Goal: Transaction & Acquisition: Purchase product/service

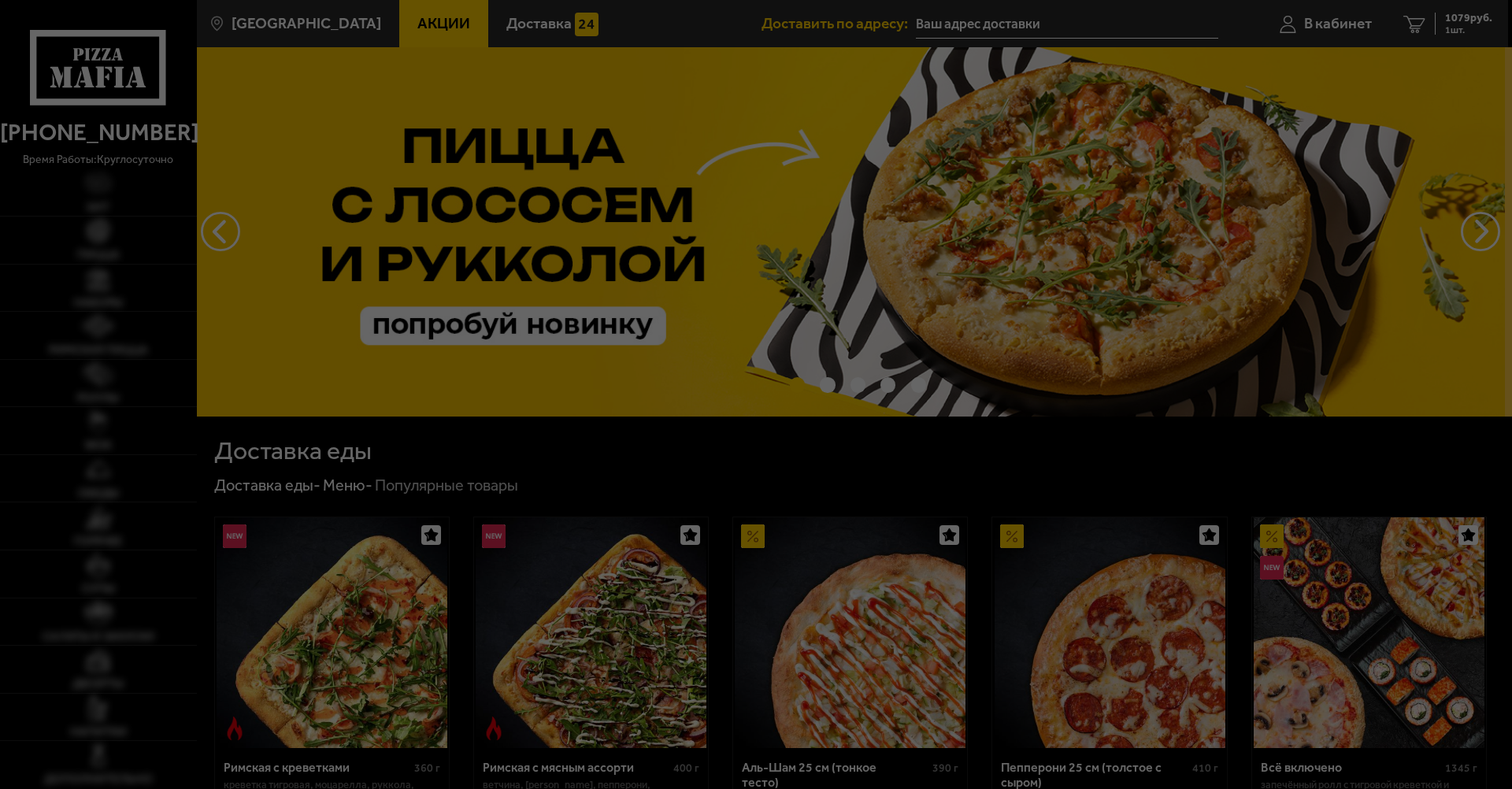
type input "[STREET_ADDRESS]"
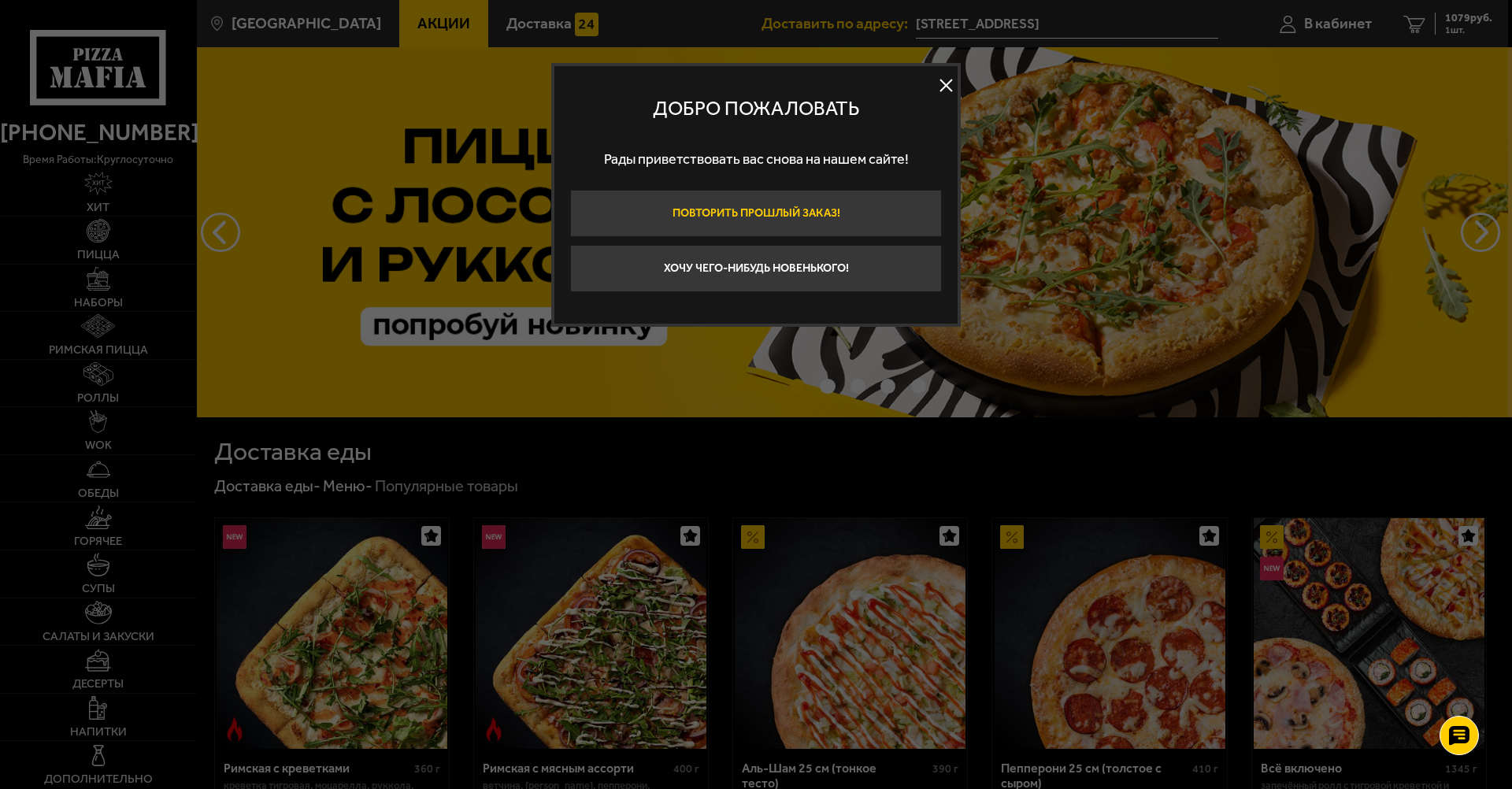
click at [809, 214] on button "Повторить прошлый заказ!" at bounding box center [756, 213] width 372 height 48
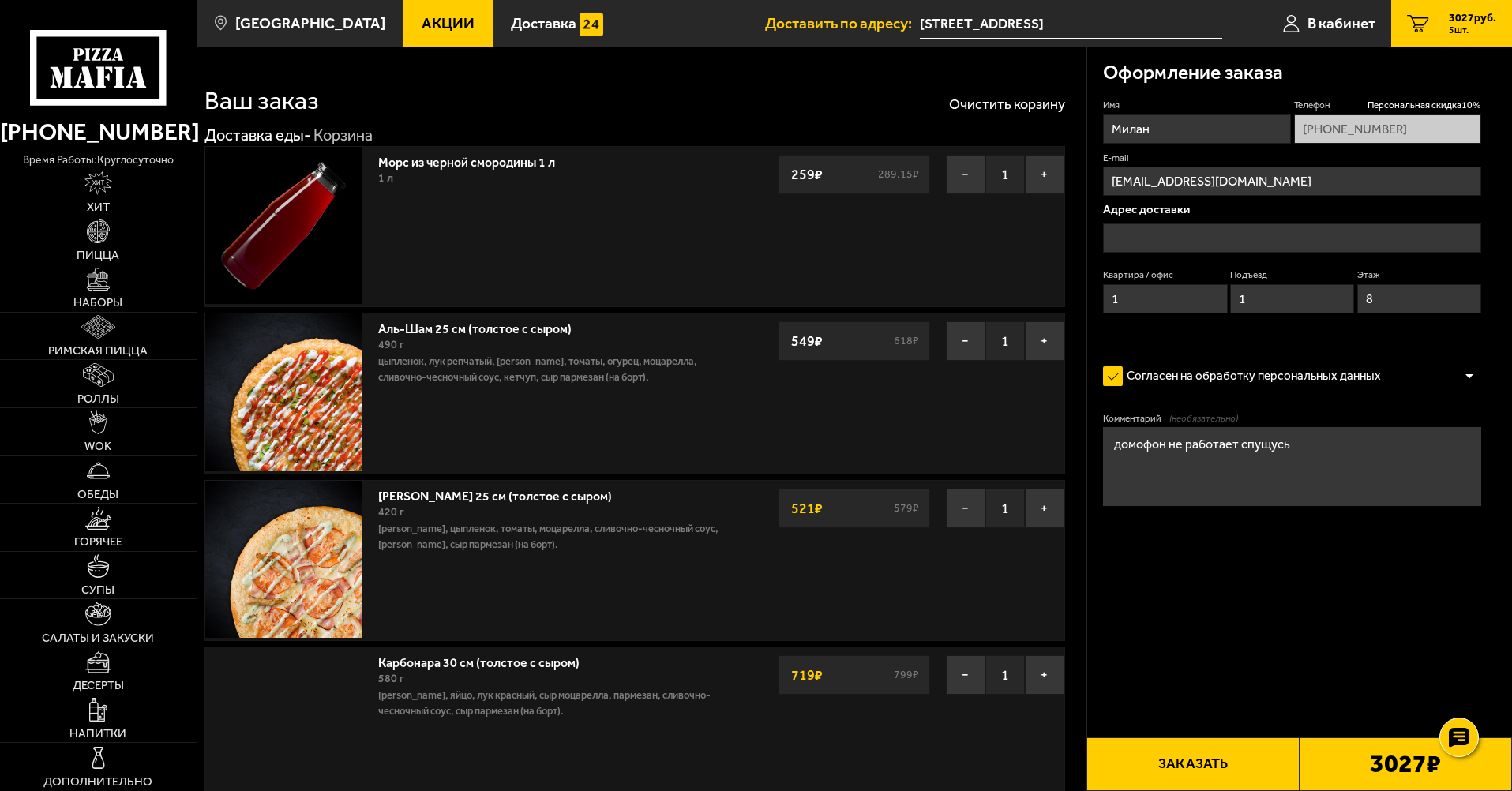
type input "[STREET_ADDRESS]"
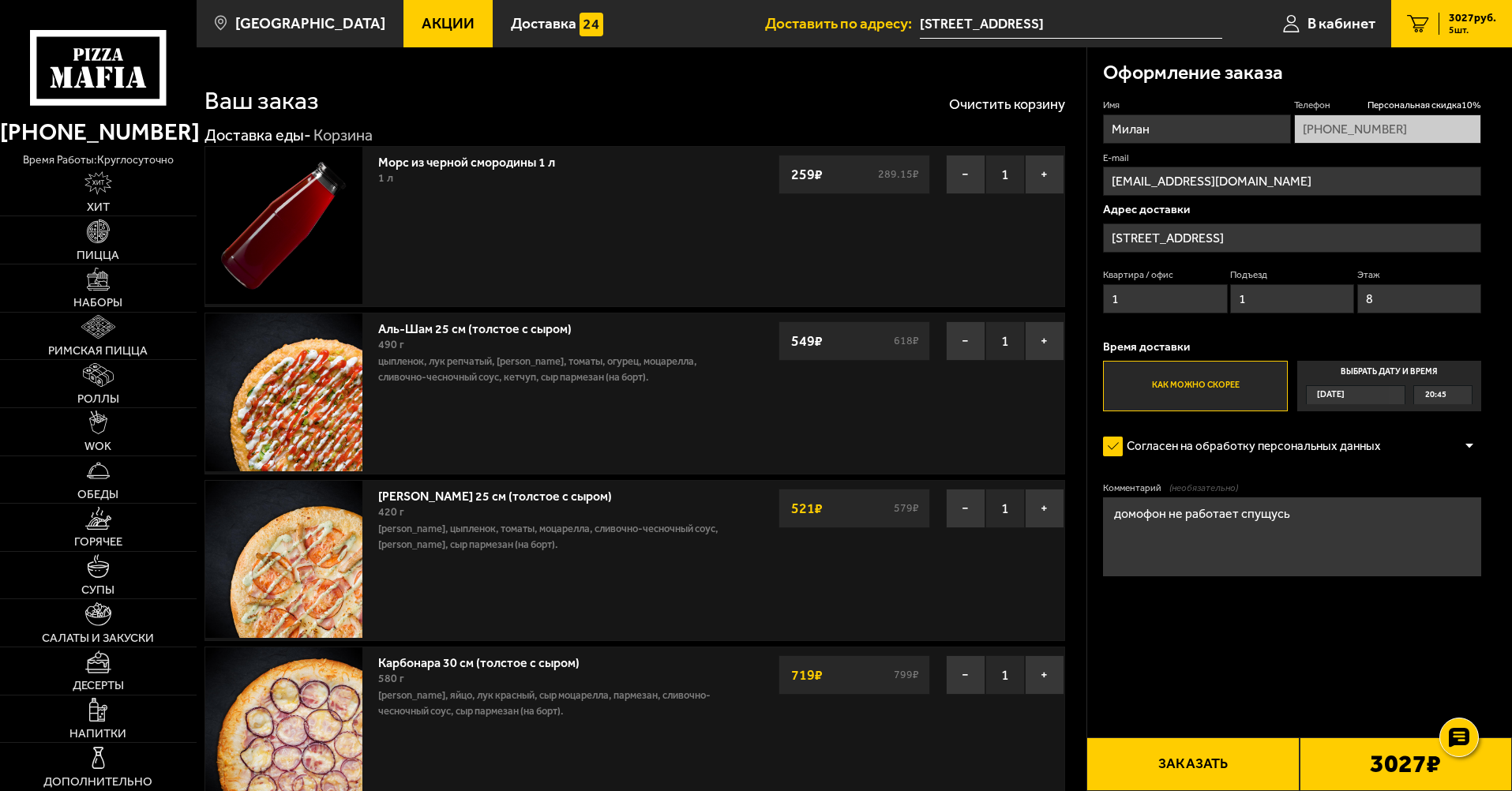
scroll to position [79, 0]
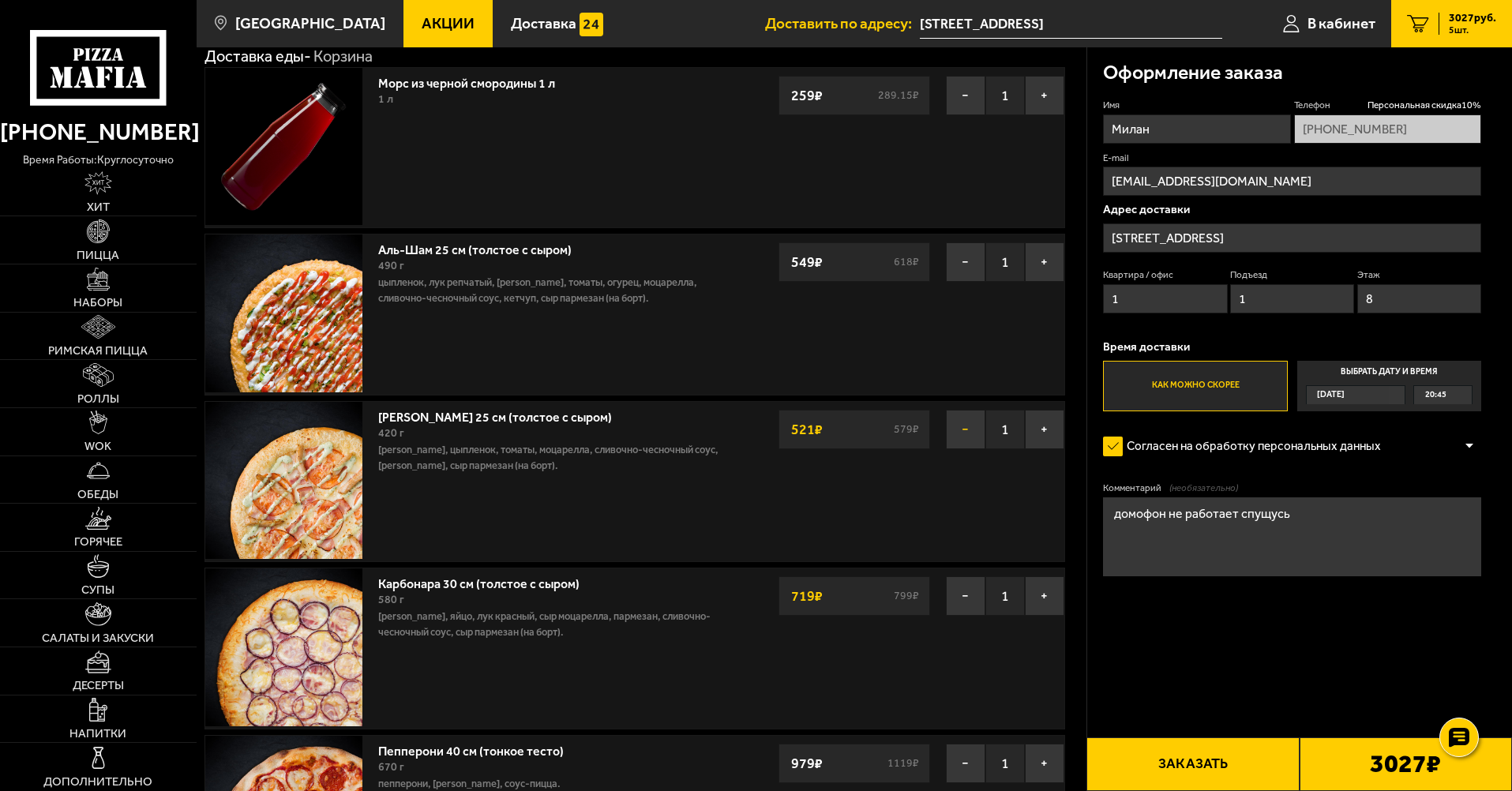
click at [960, 433] on button "−" at bounding box center [966, 429] width 39 height 39
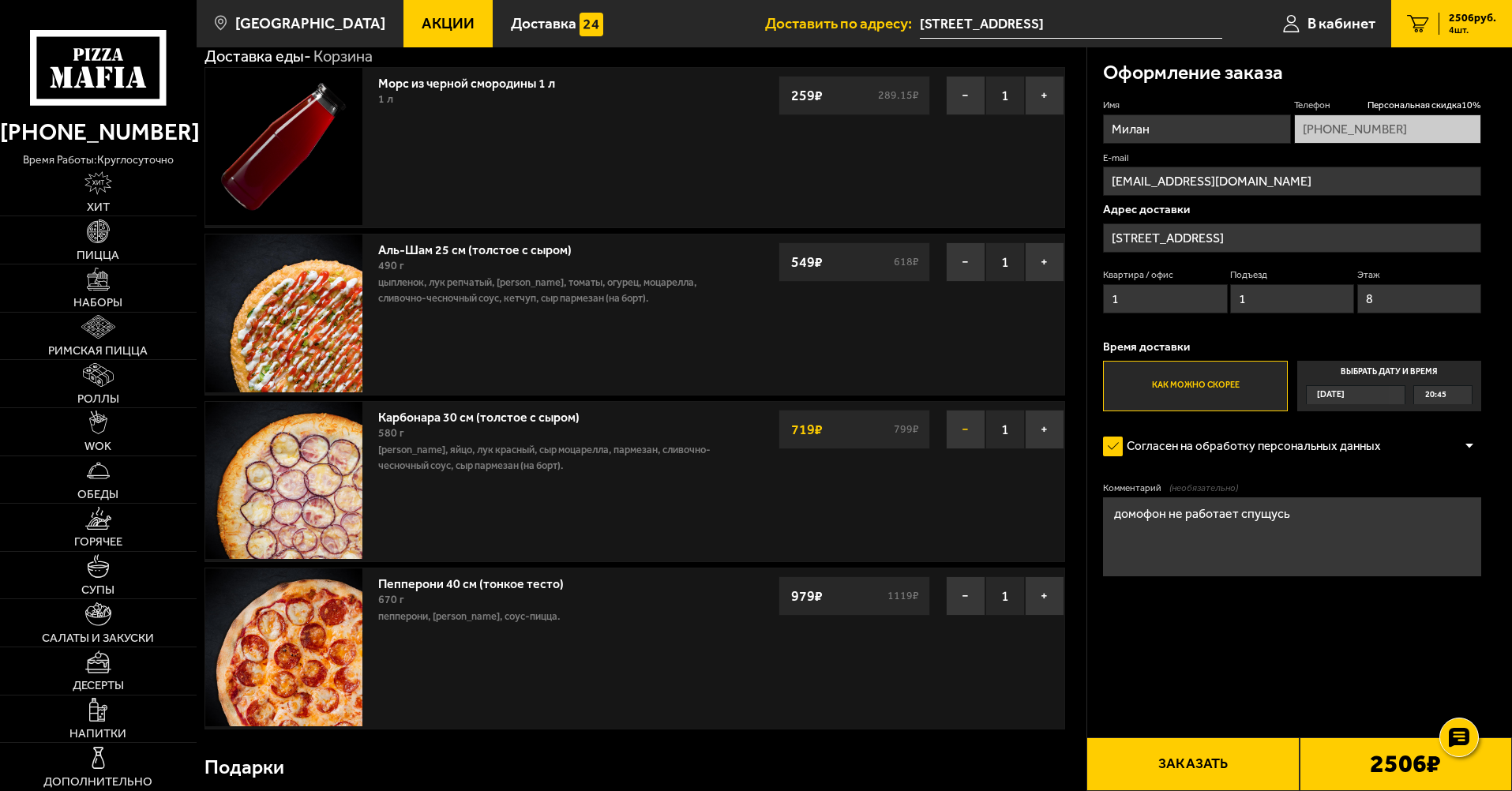
click at [960, 433] on button "−" at bounding box center [966, 429] width 39 height 39
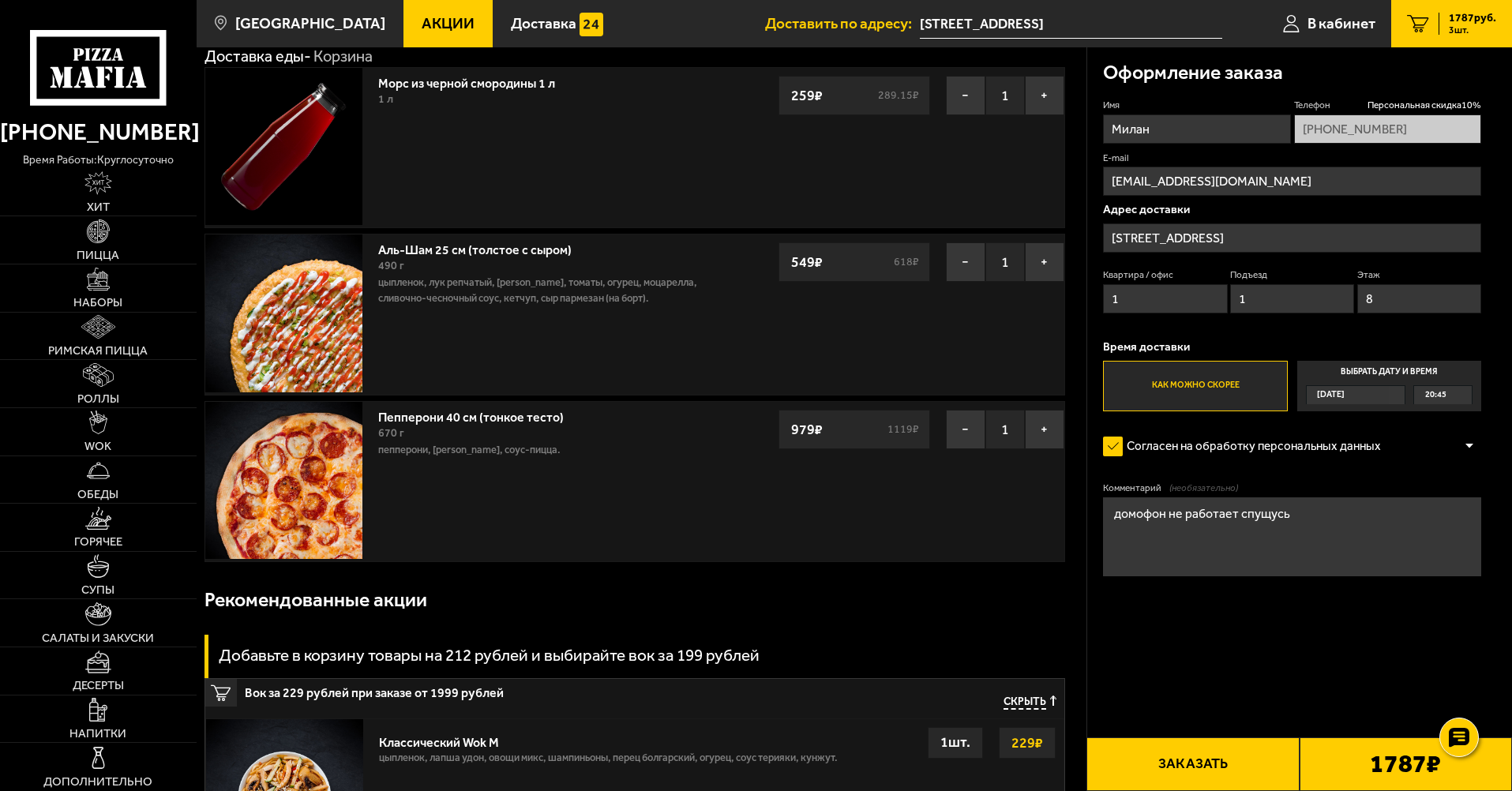
click at [960, 433] on button "−" at bounding box center [966, 429] width 39 height 39
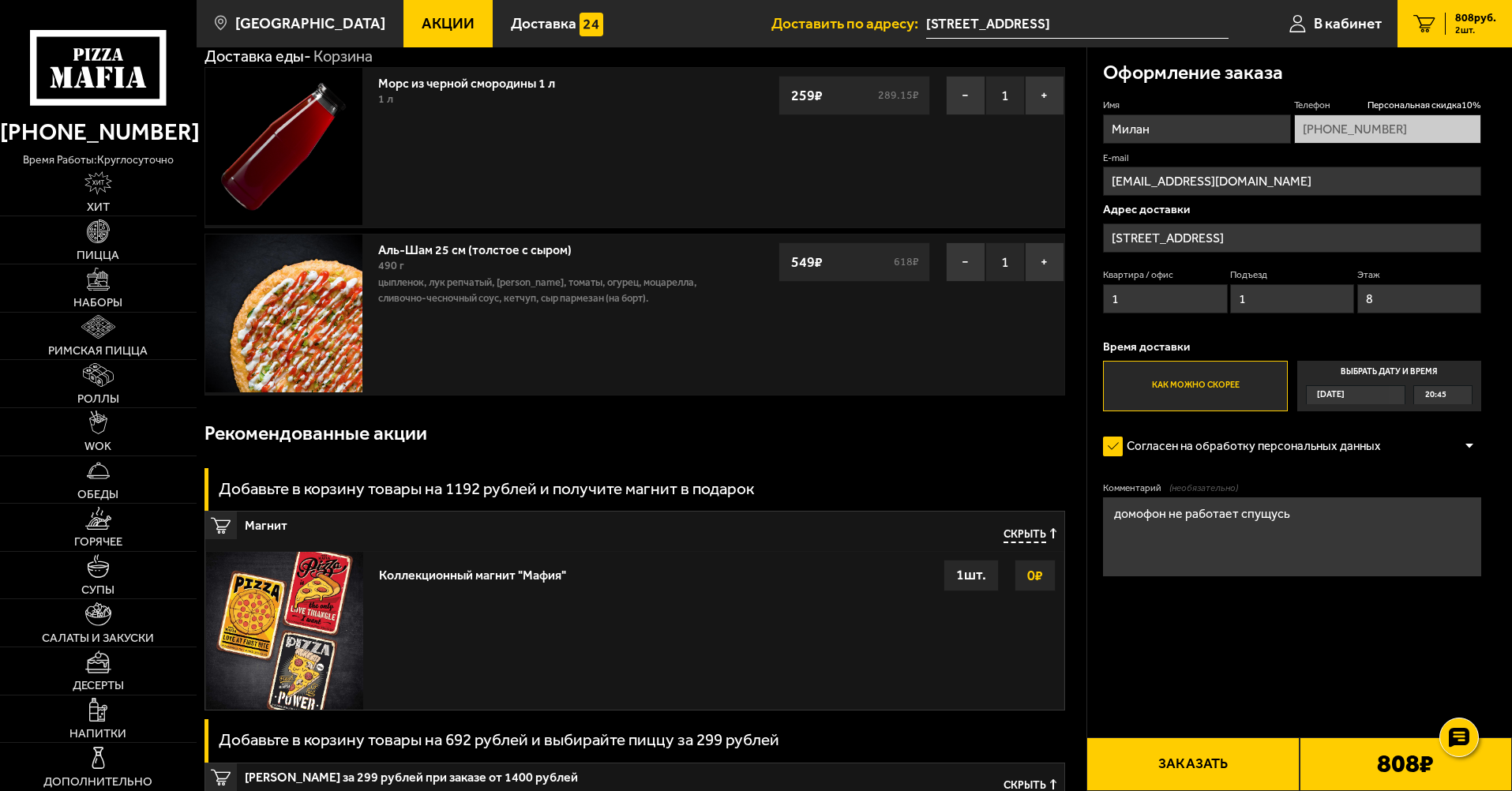
click at [509, 250] on link "Аль-Шам 25 см (толстое с сыром)" at bounding box center [483, 247] width 210 height 20
click at [513, 247] on link "Аль-Шам 25 см (толстое с сыром)" at bounding box center [483, 247] width 210 height 20
click at [973, 261] on button "−" at bounding box center [966, 262] width 39 height 39
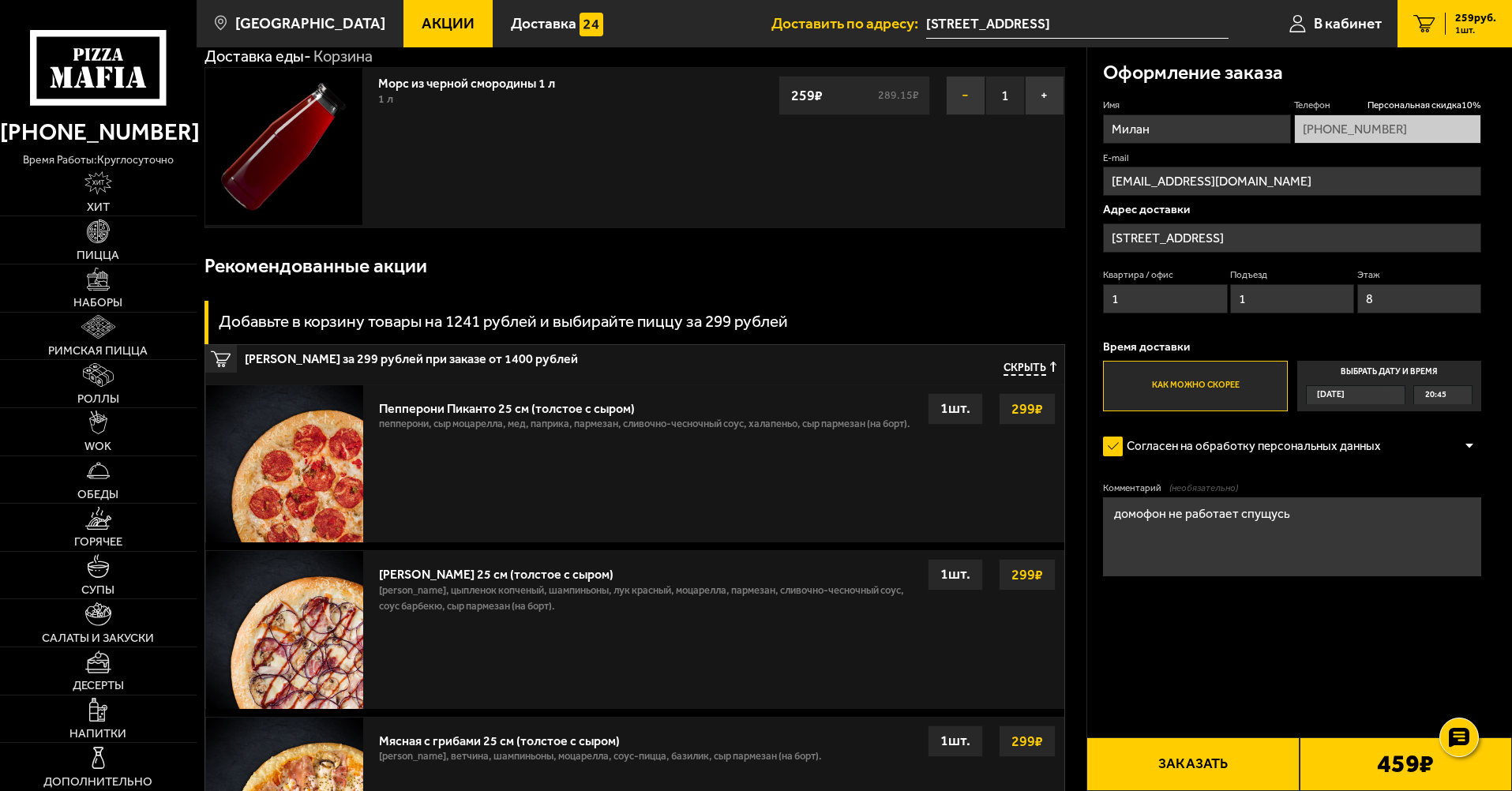
click at [964, 100] on button "−" at bounding box center [966, 95] width 39 height 39
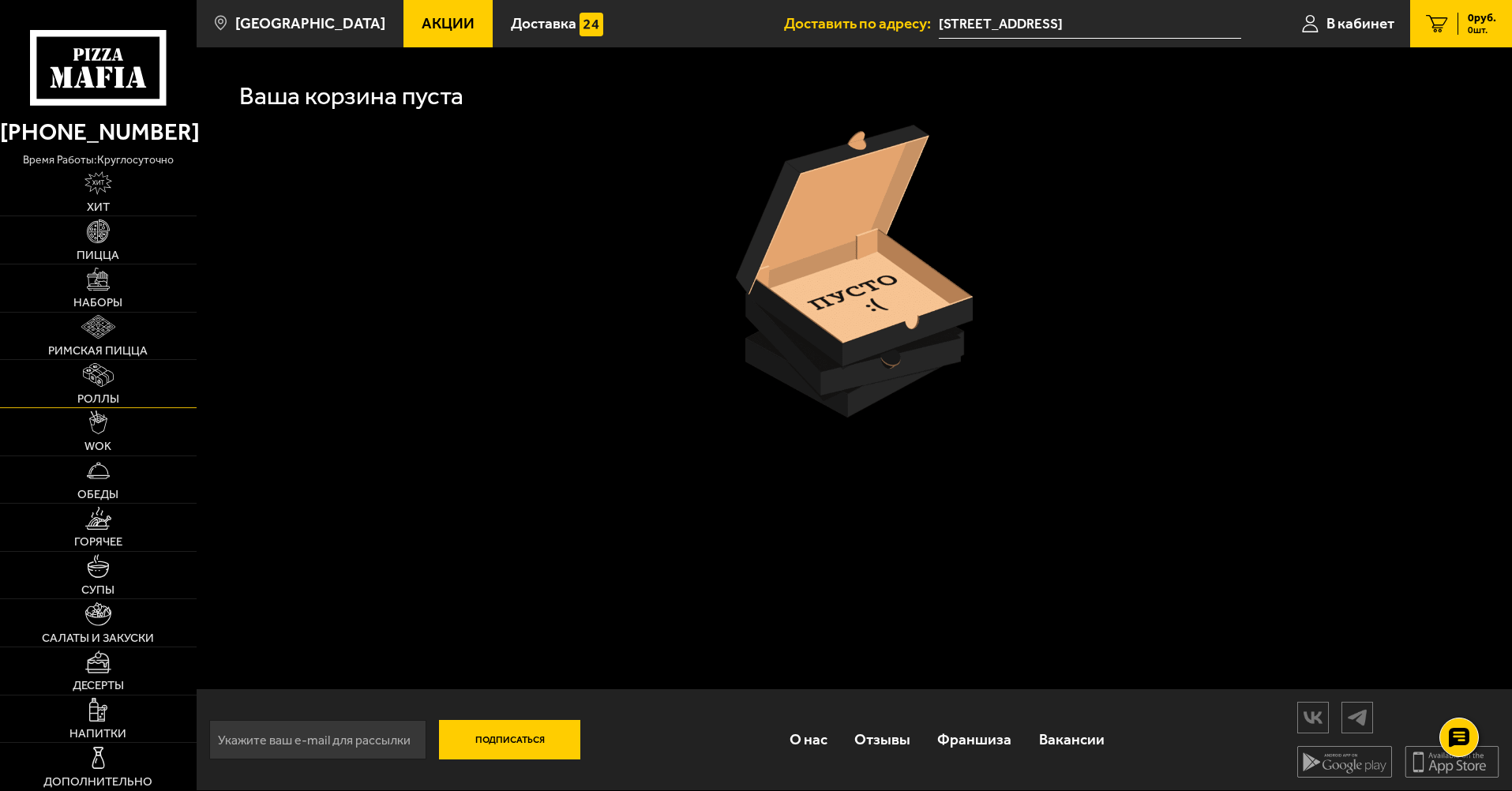
click at [83, 378] on img at bounding box center [98, 375] width 31 height 24
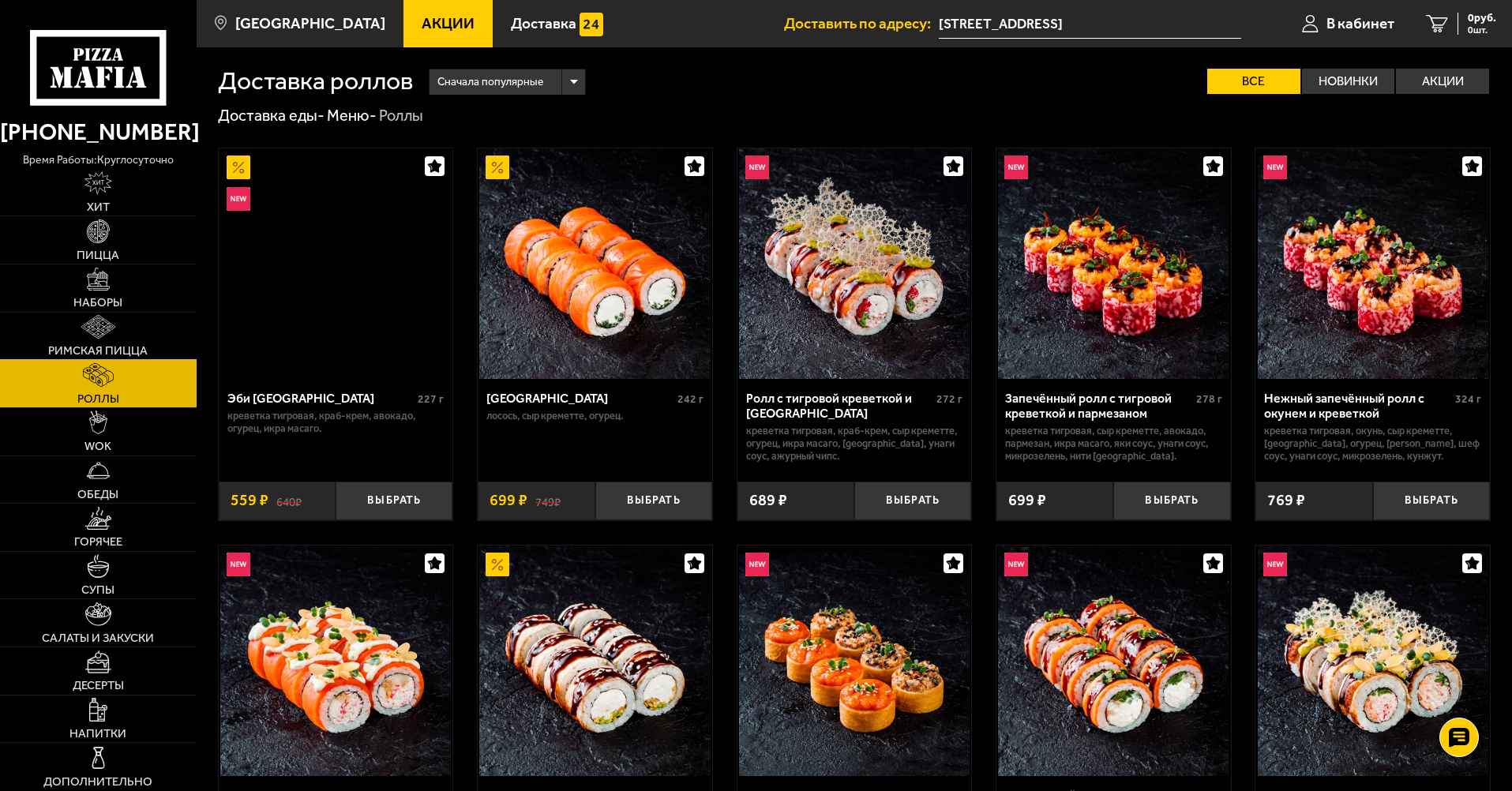
click at [91, 341] on link "Римская пицца" at bounding box center [98, 336] width 197 height 48
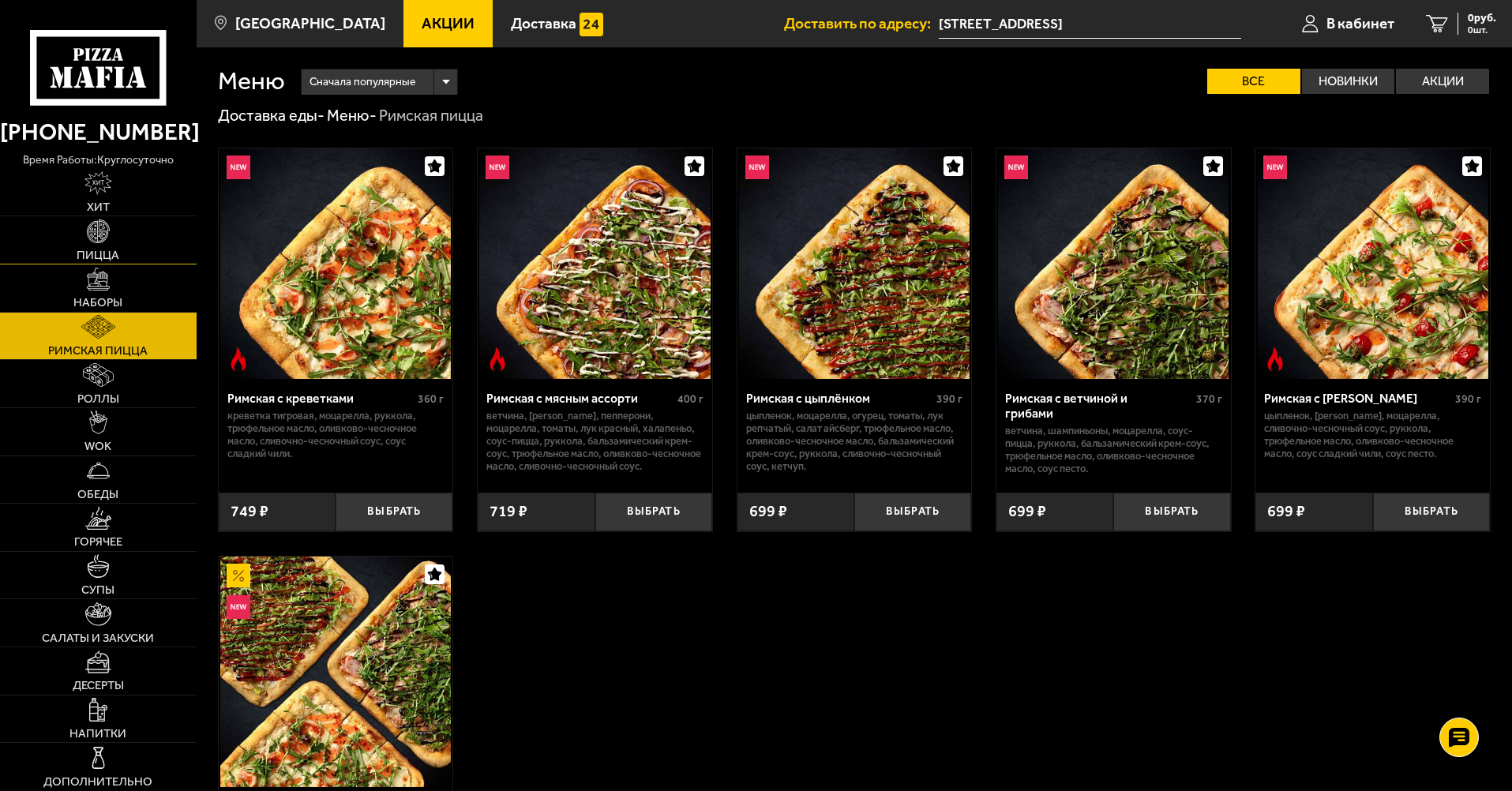
click at [120, 226] on link "Пицца" at bounding box center [98, 240] width 197 height 48
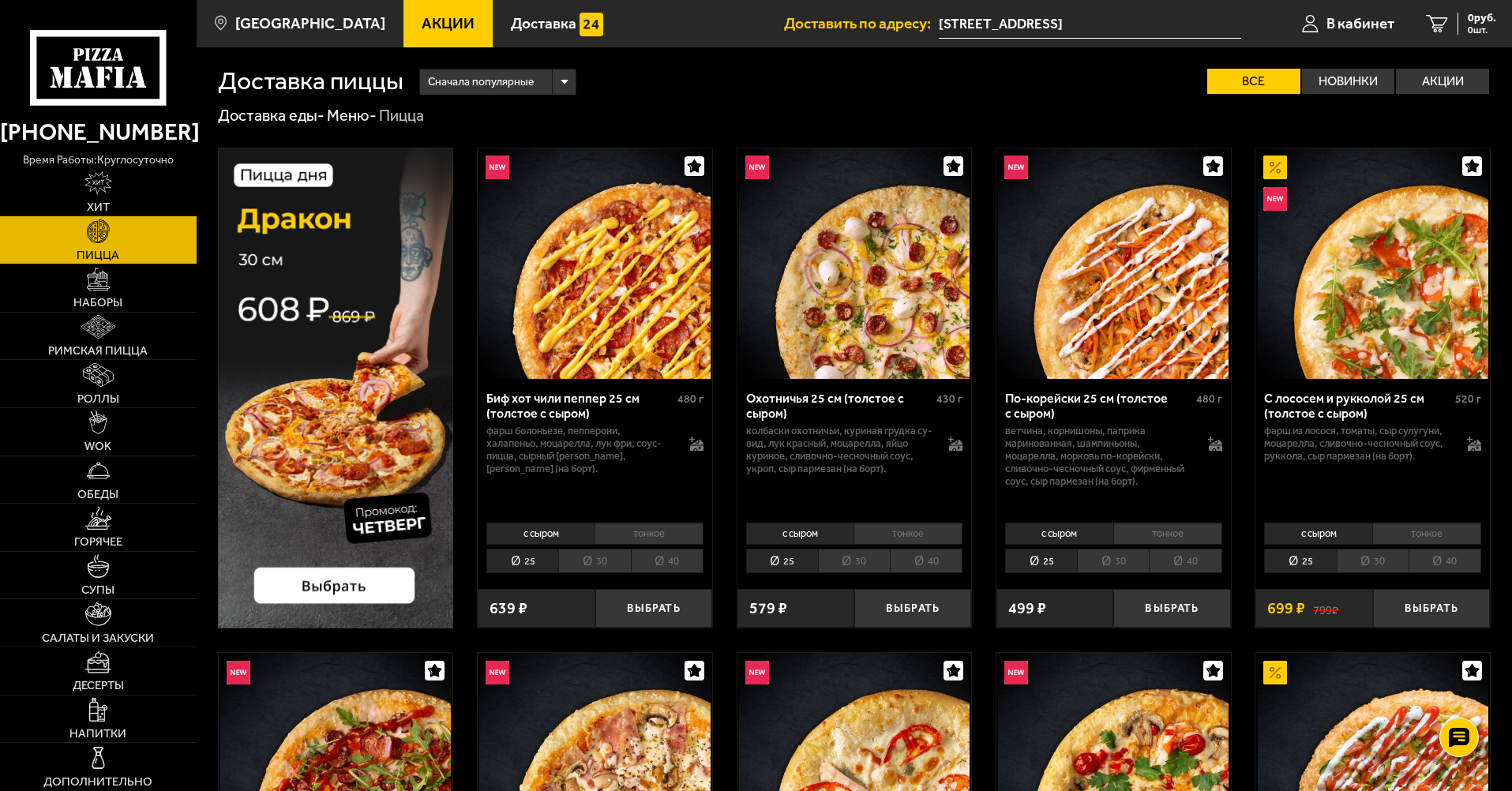
scroll to position [632, 0]
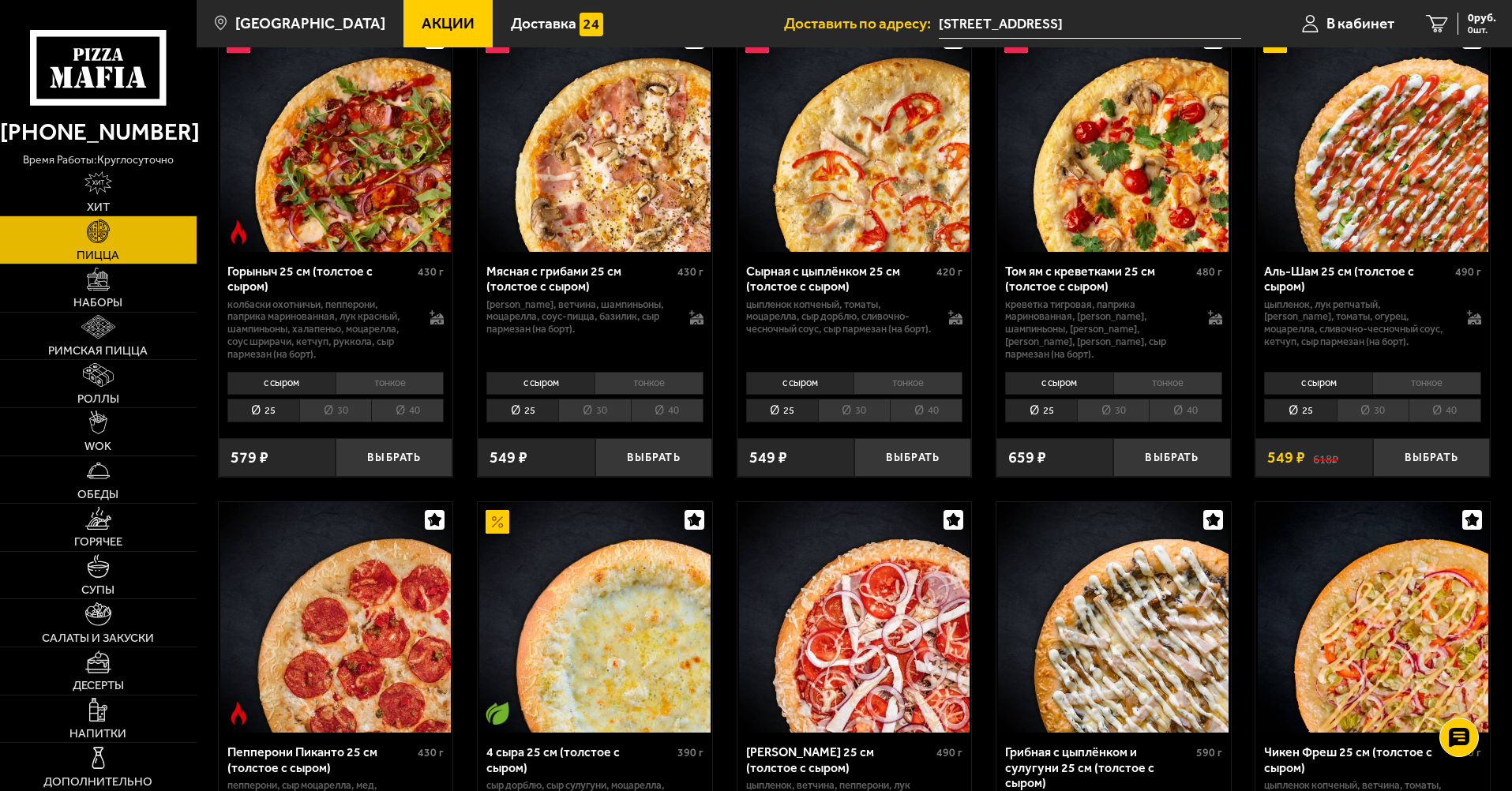
click at [1415, 382] on li "тонкое" at bounding box center [1427, 383] width 109 height 22
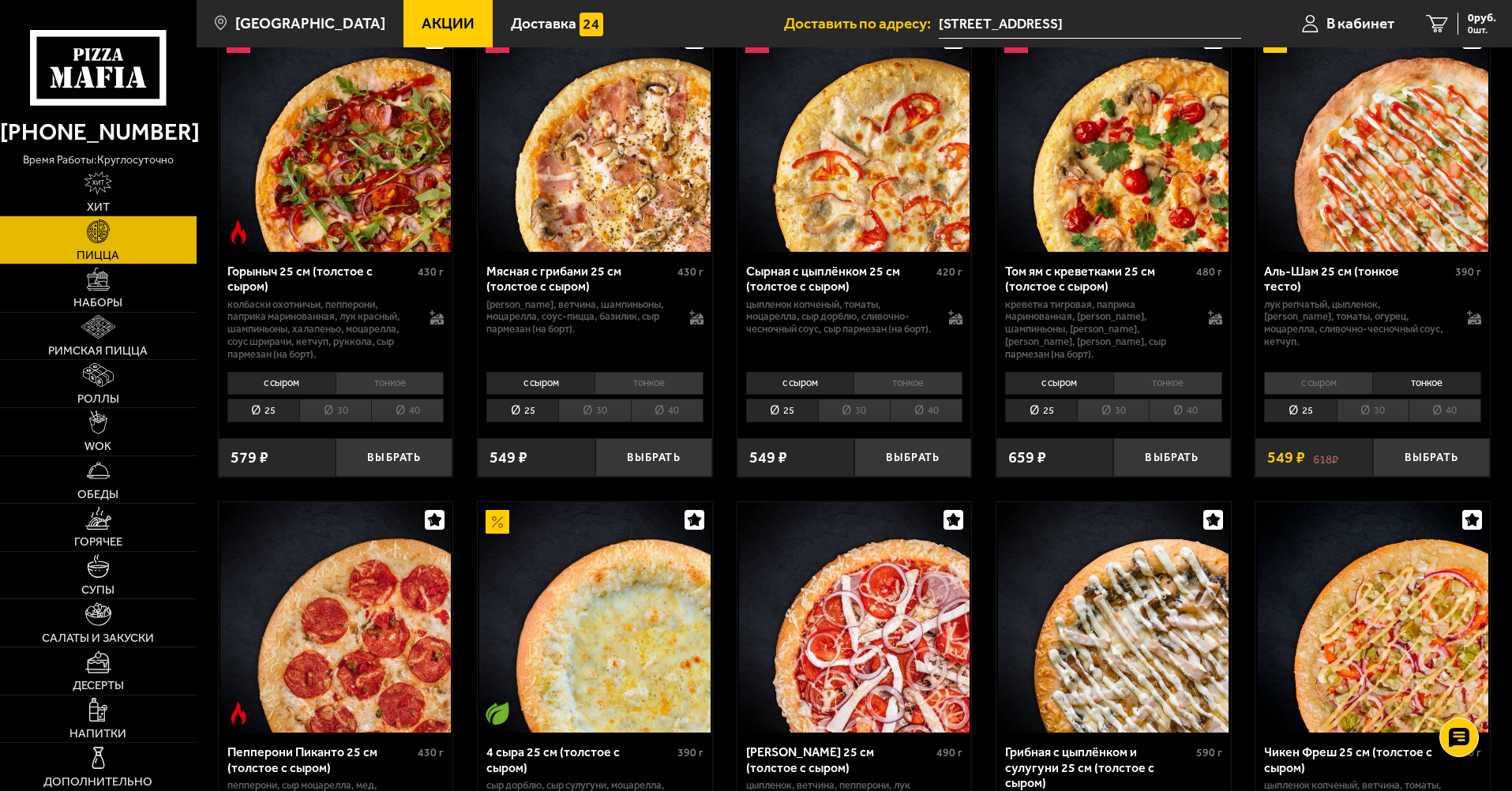
click at [1444, 398] on div "с сыром тонкое 25 30 40 Топпинги" at bounding box center [1372, 396] width 234 height 60
click at [1446, 410] on li "40" at bounding box center [1445, 410] width 72 height 25
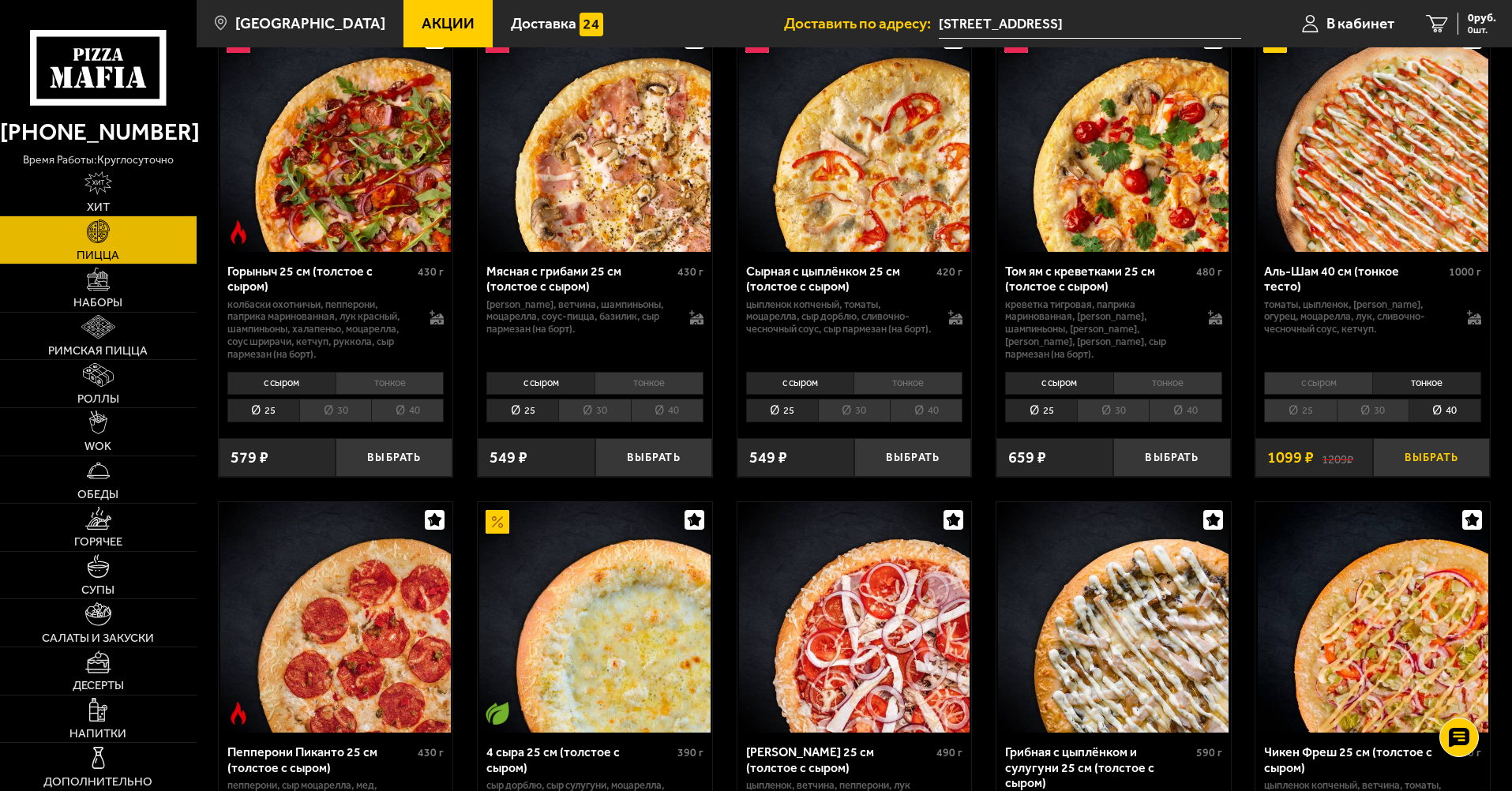
click at [1425, 458] on button "Выбрать" at bounding box center [1431, 457] width 117 height 38
click at [1469, 456] on button "+" at bounding box center [1469, 457] width 38 height 38
click at [1439, 24] on div "2198 руб. 2 шт." at bounding box center [1468, 24] width 58 height 22
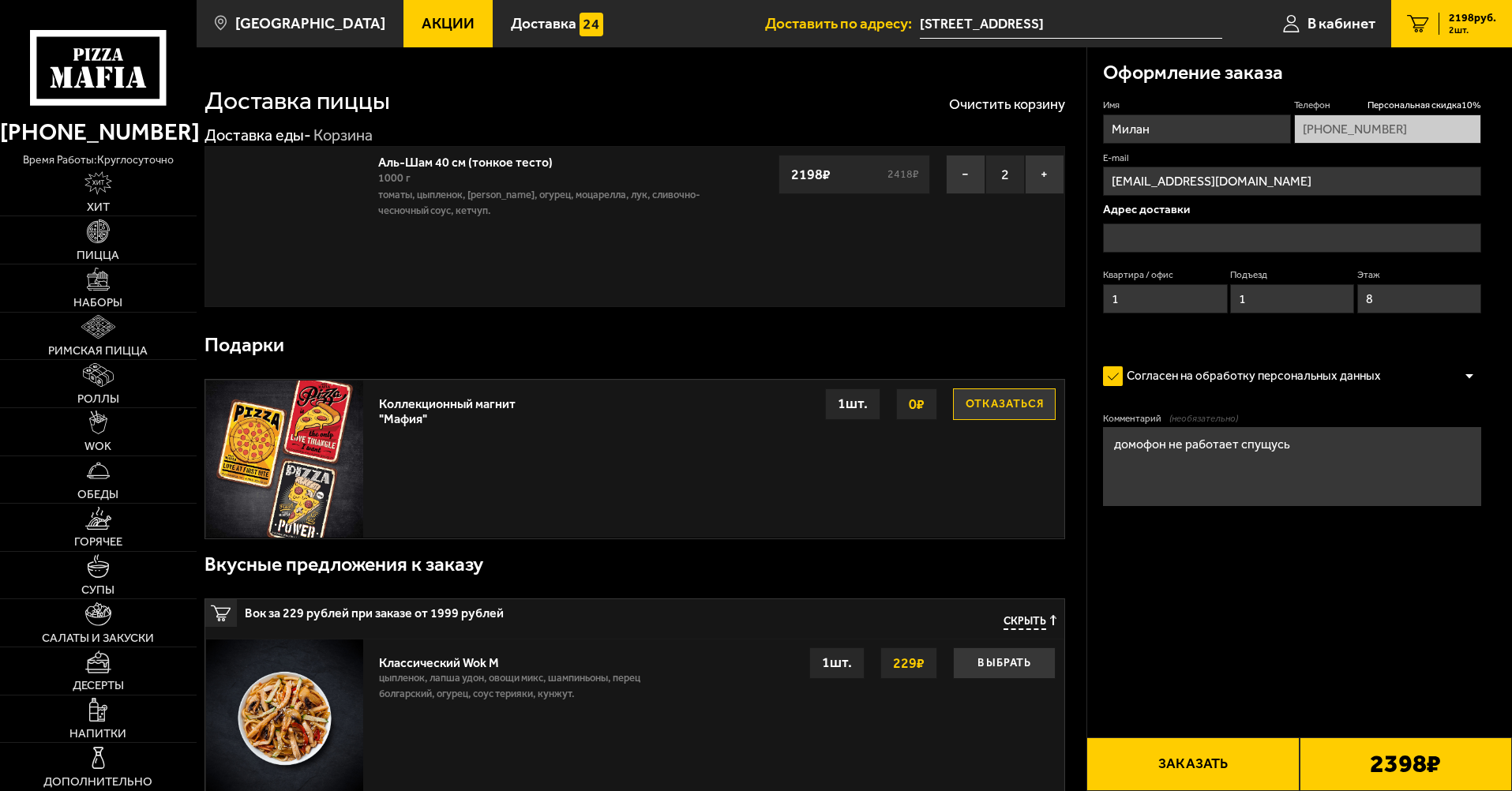
type input "[STREET_ADDRESS]"
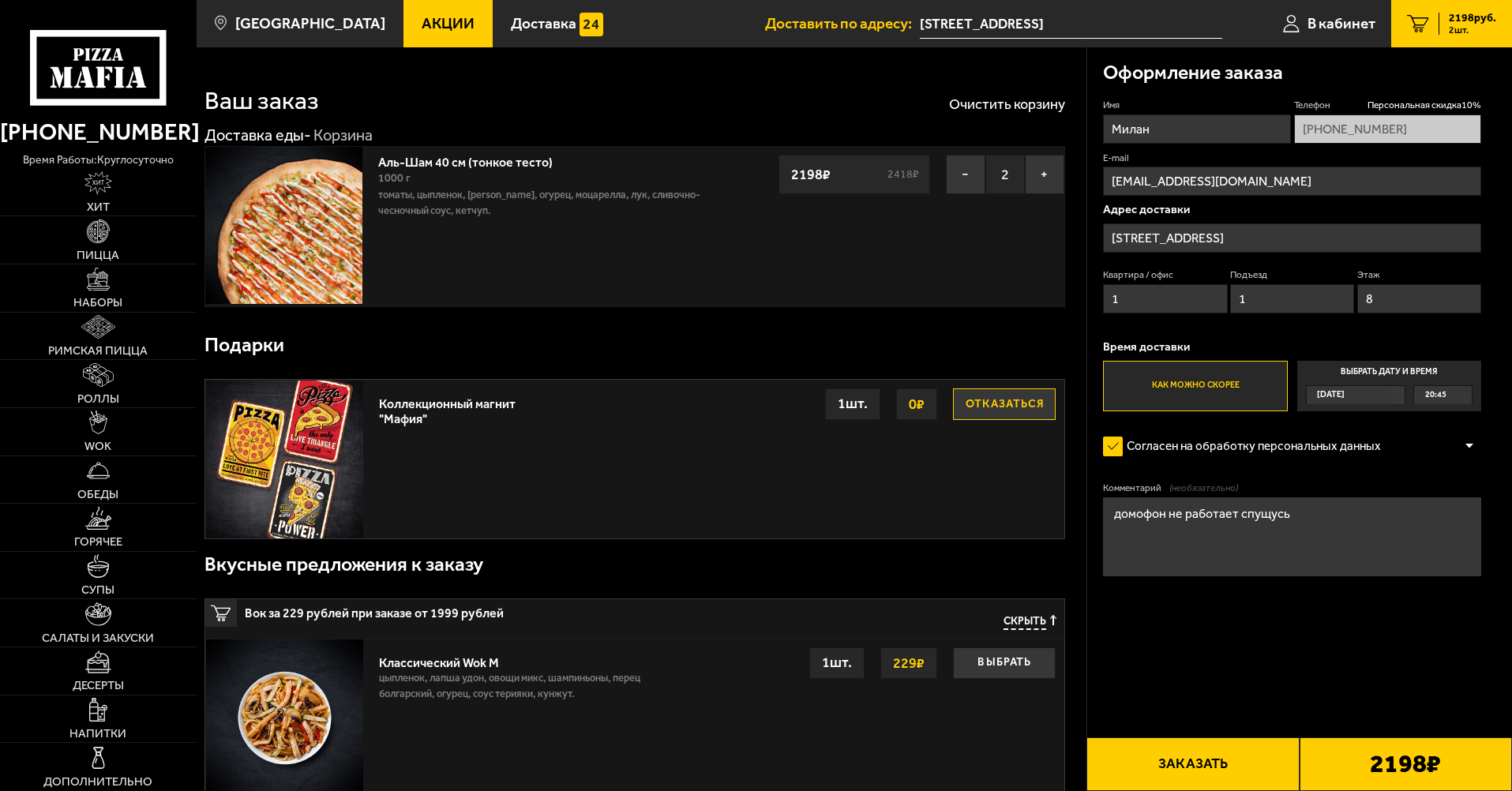
click at [1209, 394] on label "Как можно скорее" at bounding box center [1195, 386] width 184 height 50
click at [0, 0] on input "Как можно скорее" at bounding box center [0, 0] width 0 height 0
click at [1209, 779] on button "Заказать" at bounding box center [1193, 764] width 212 height 54
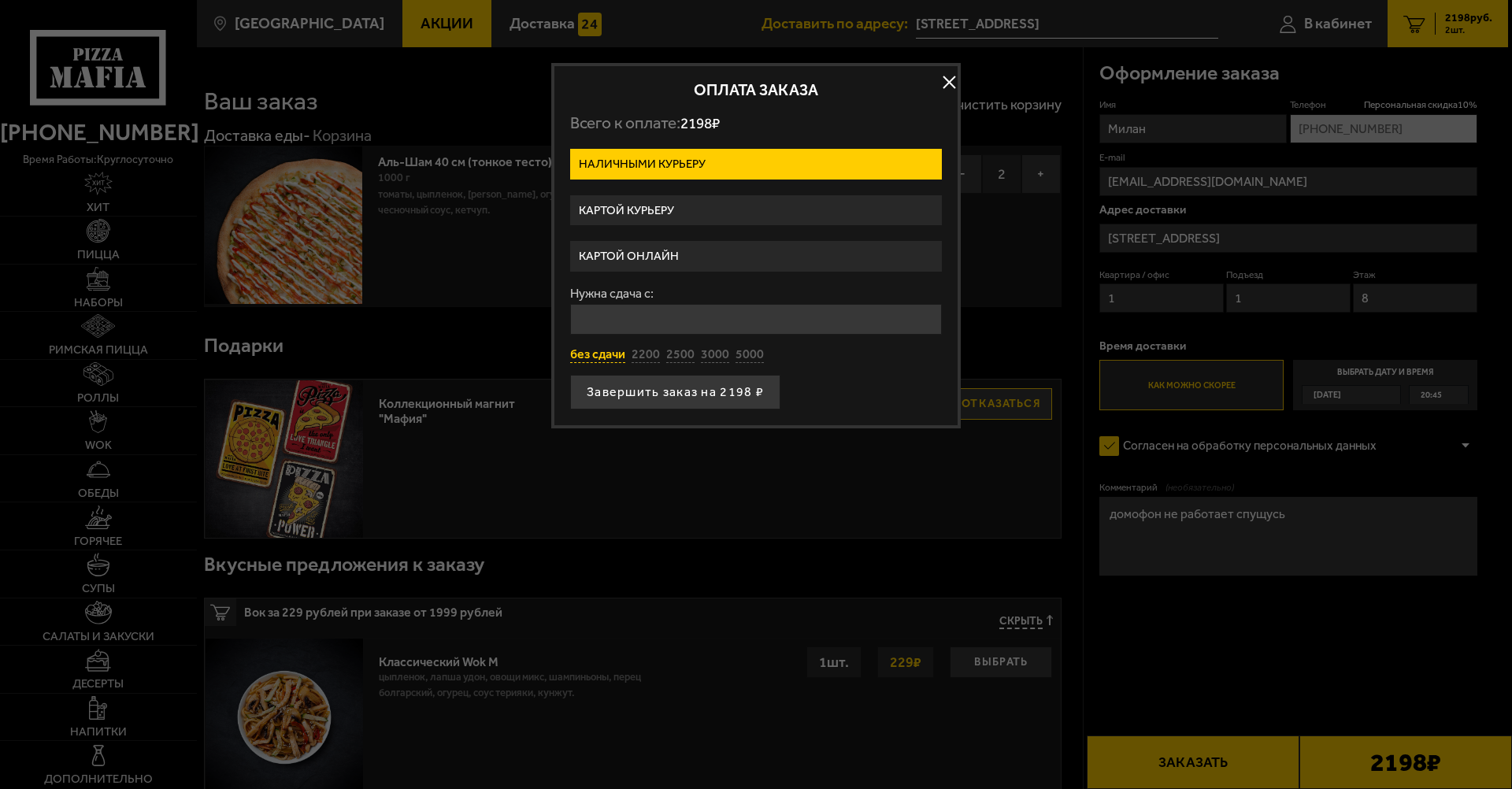
click at [598, 358] on button "без сдачи" at bounding box center [597, 355] width 55 height 17
type input "0"
click at [590, 357] on button "без сдачи" at bounding box center [597, 355] width 55 height 17
click at [944, 75] on button "button" at bounding box center [949, 82] width 24 height 24
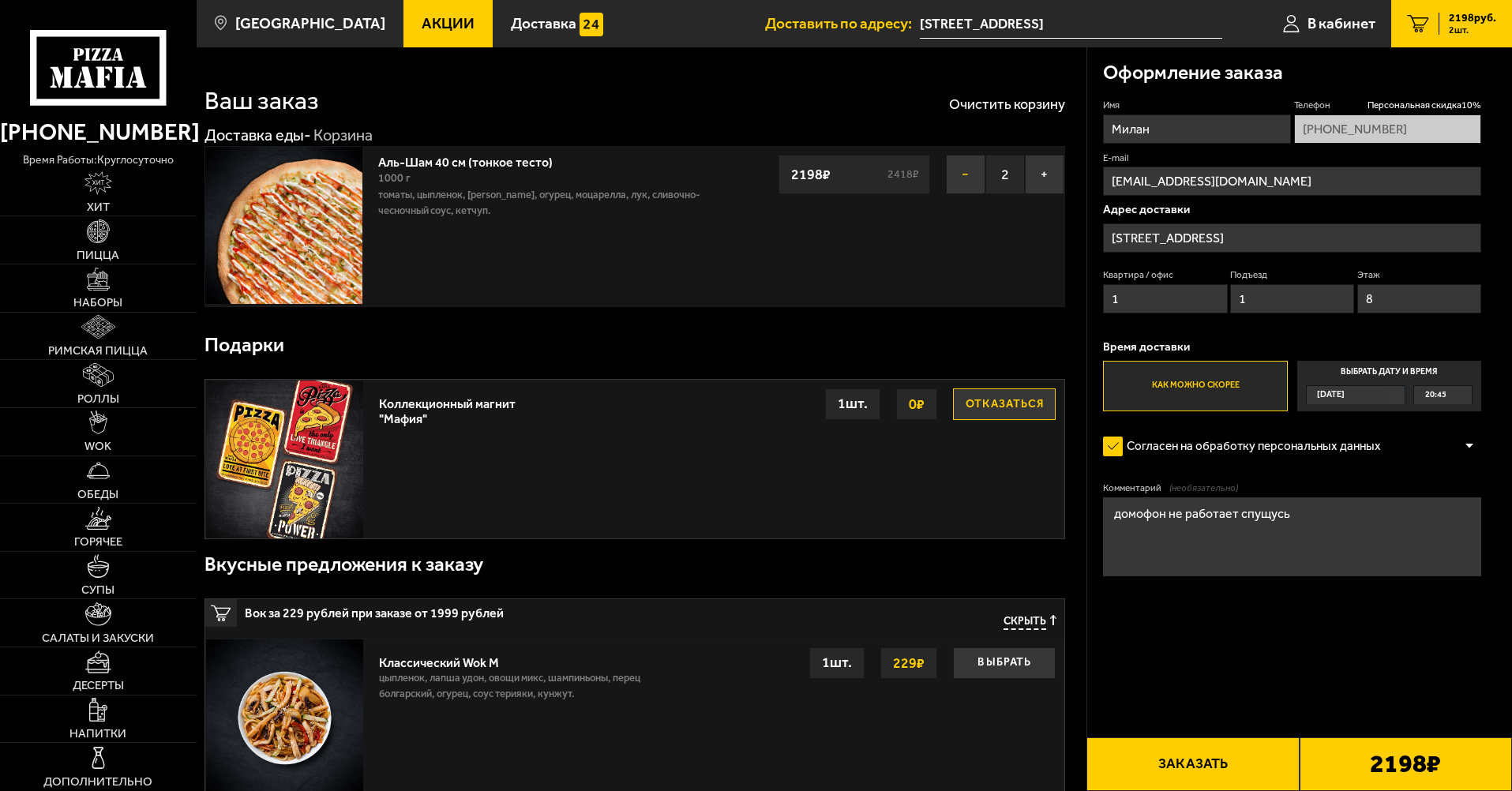
click at [970, 171] on button "−" at bounding box center [966, 175] width 39 height 39
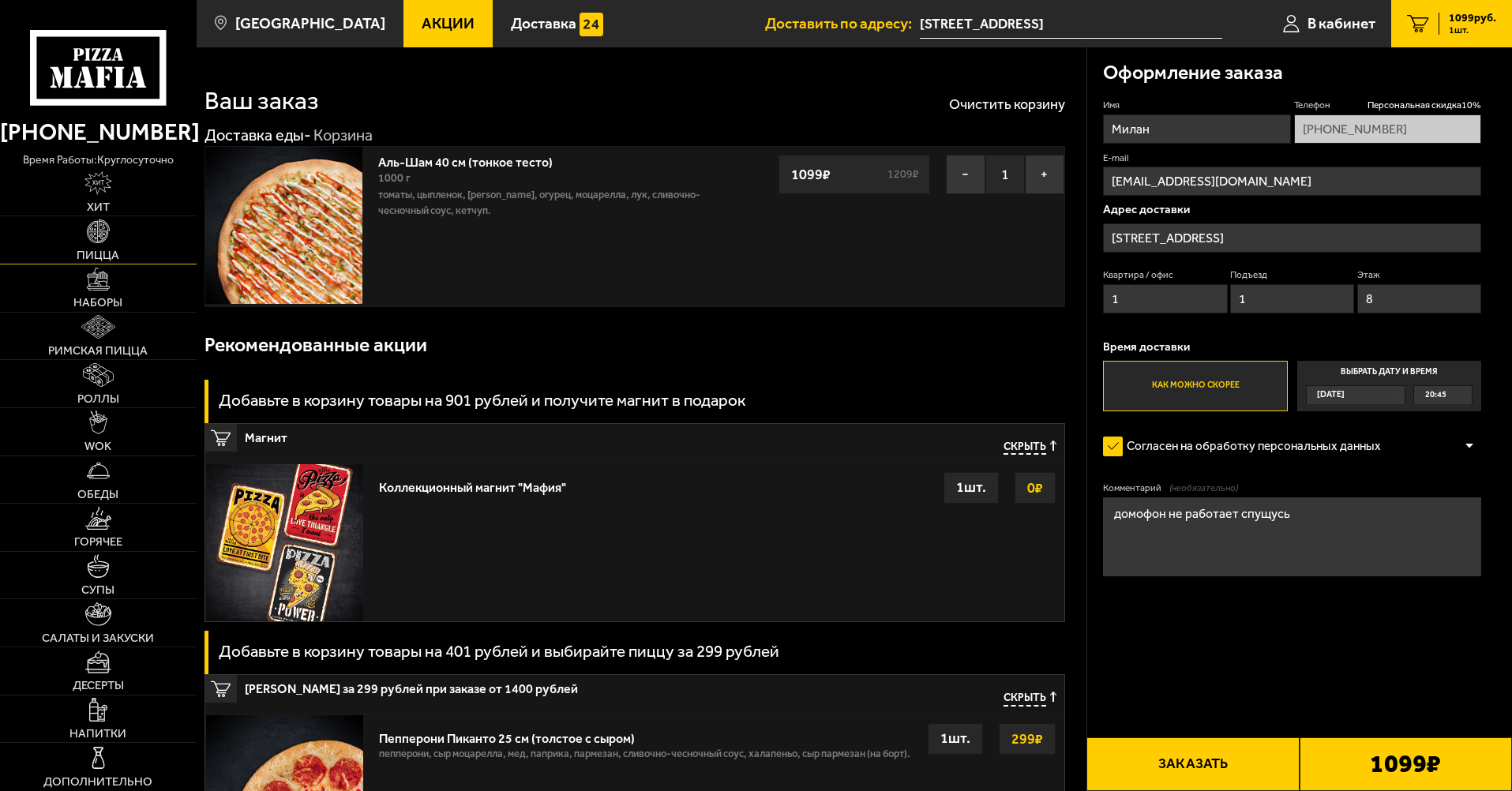
click at [106, 244] on img at bounding box center [99, 232] width 24 height 24
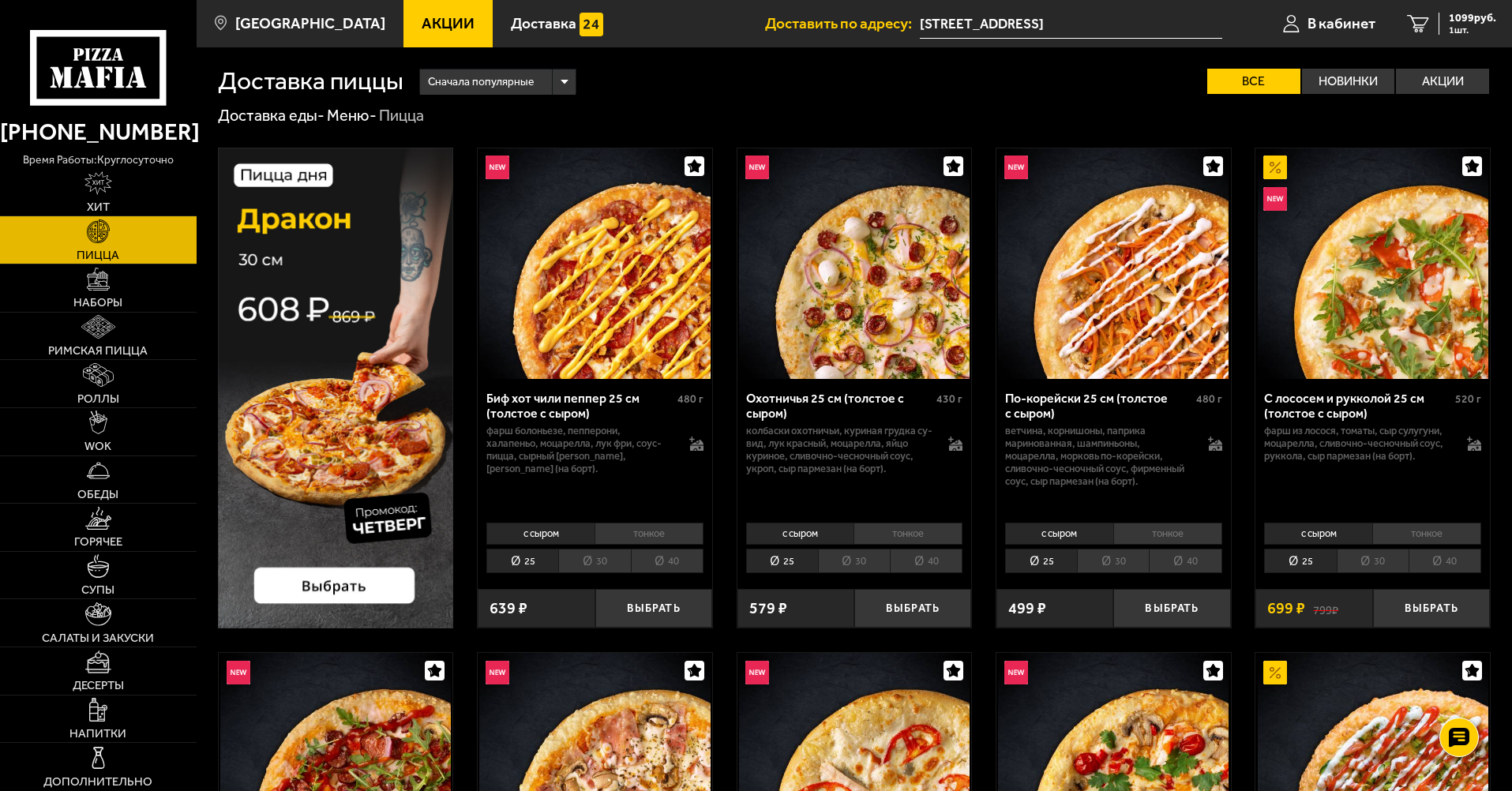
click at [917, 565] on li "40" at bounding box center [926, 560] width 72 height 25
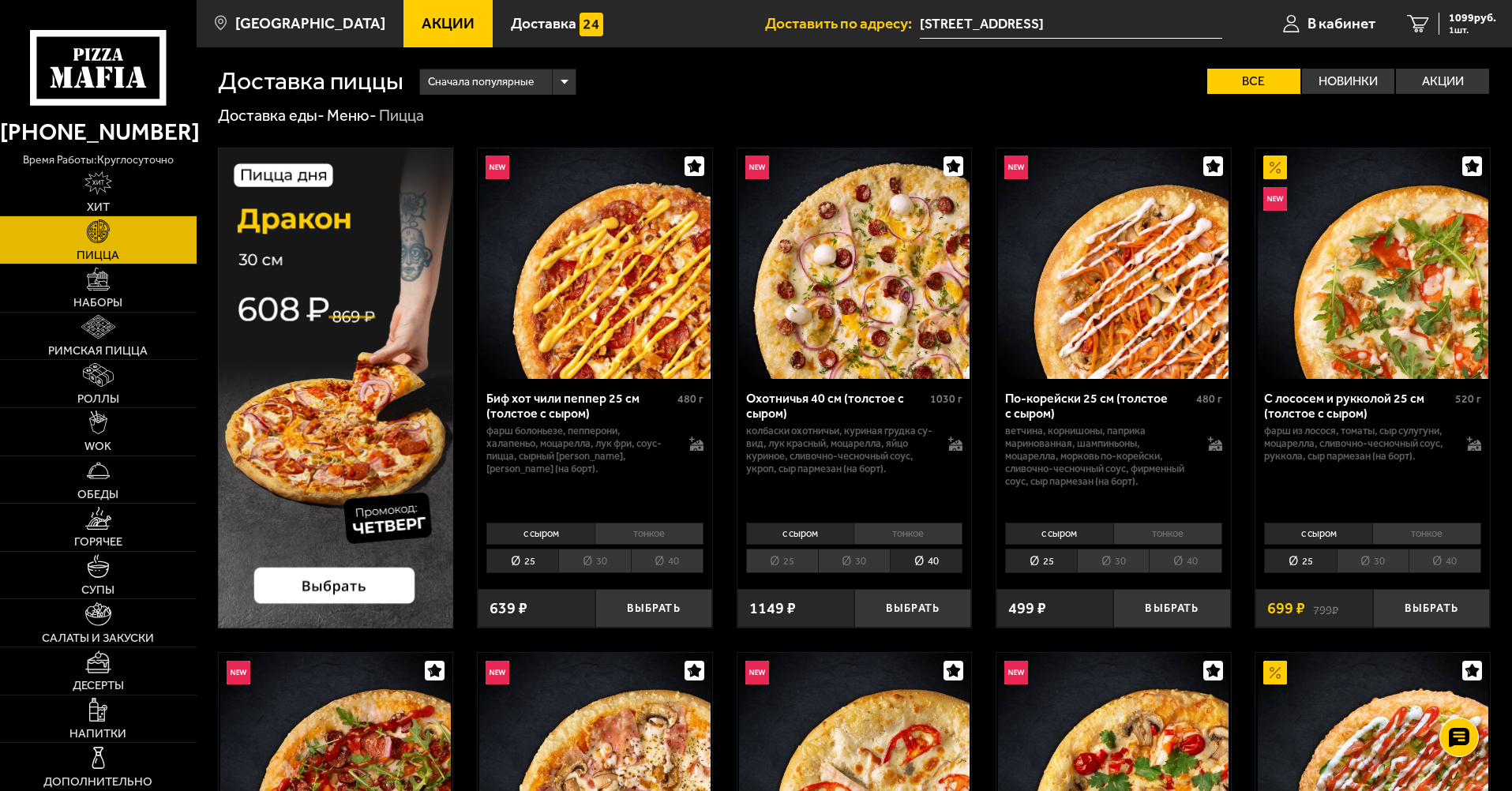
click at [1186, 558] on li "40" at bounding box center [1185, 560] width 72 height 25
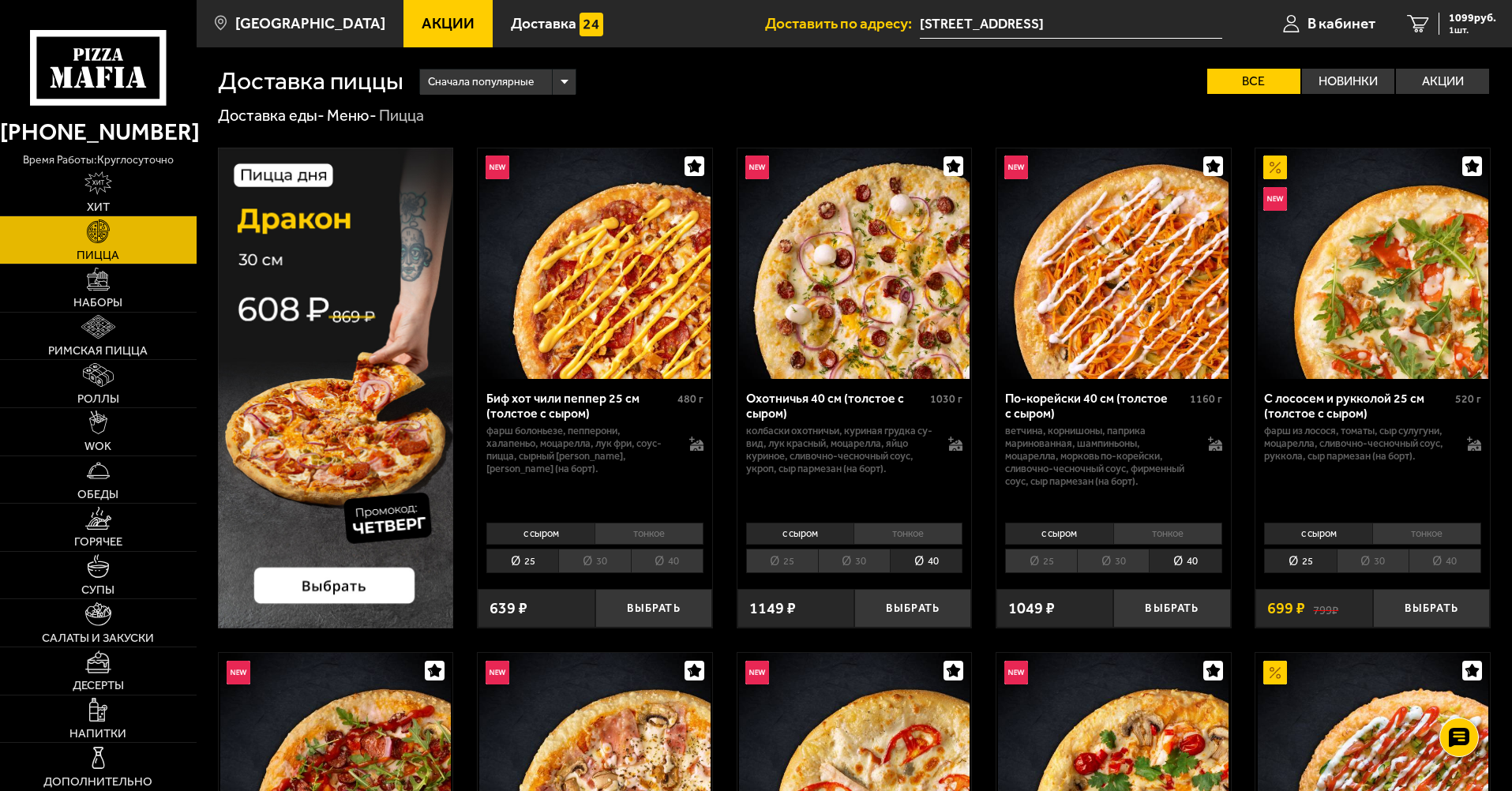
click at [1464, 559] on li "40" at bounding box center [1445, 560] width 72 height 25
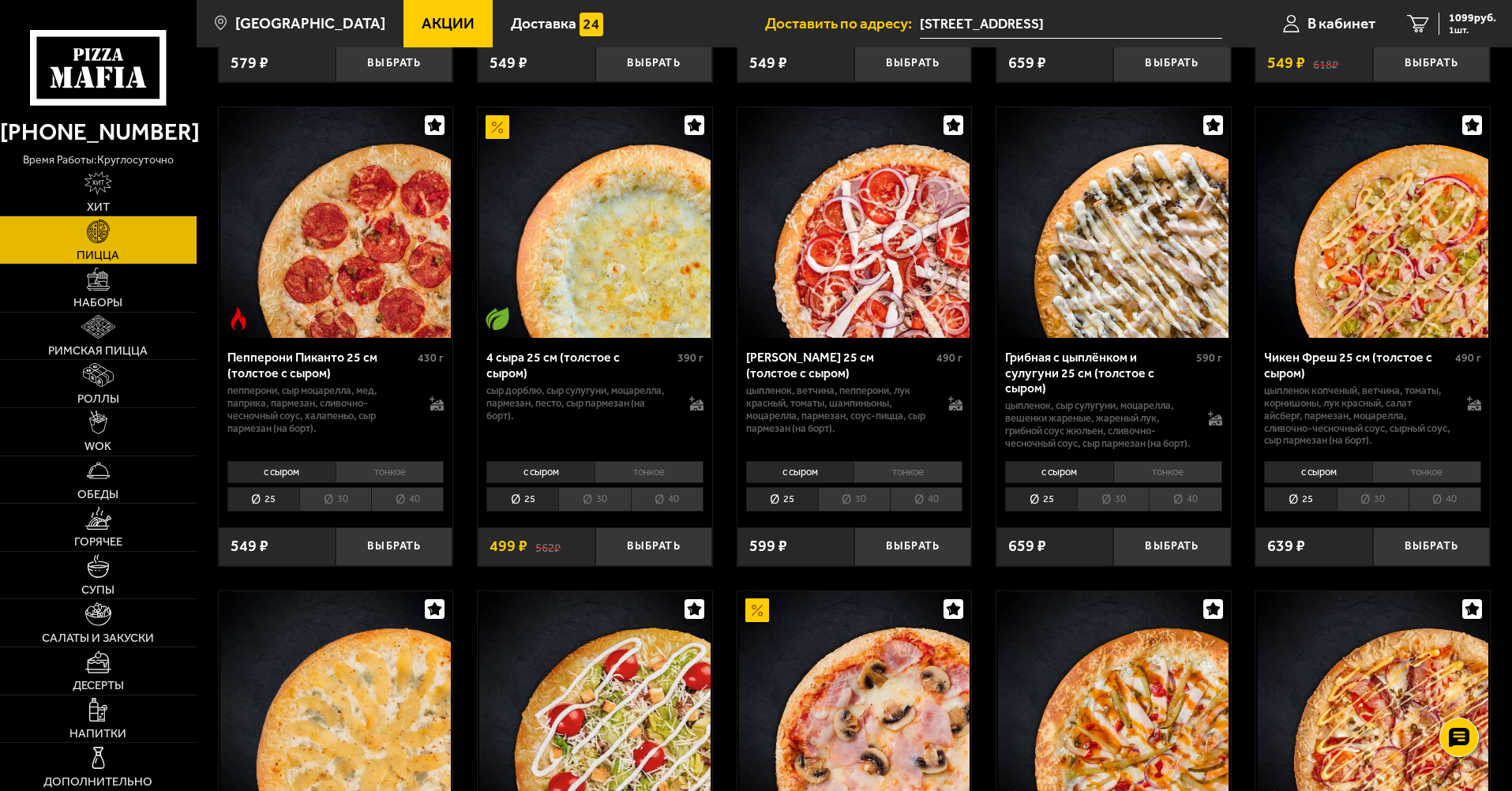
scroll to position [948, 0]
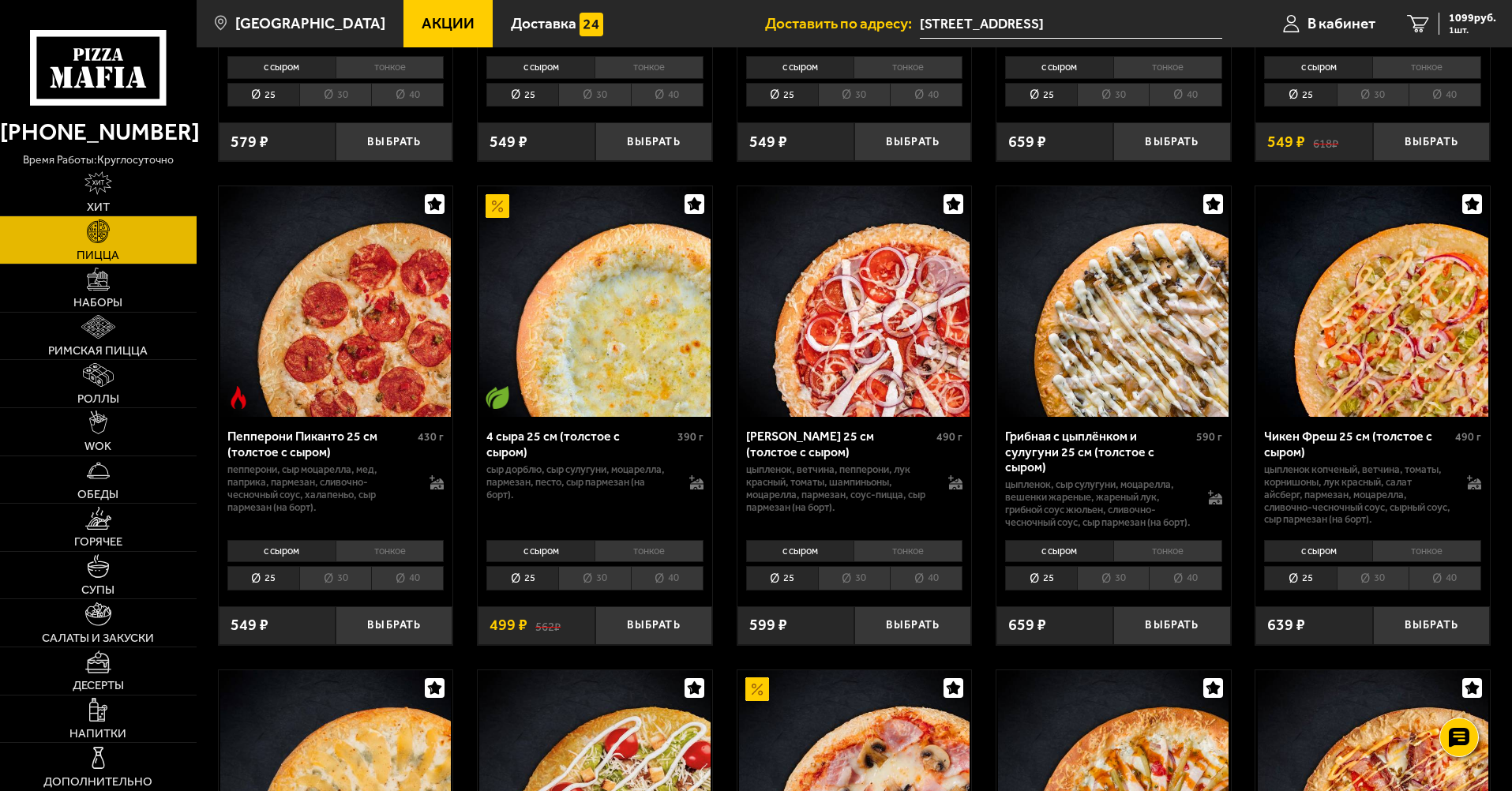
click at [686, 576] on li "40" at bounding box center [667, 578] width 72 height 25
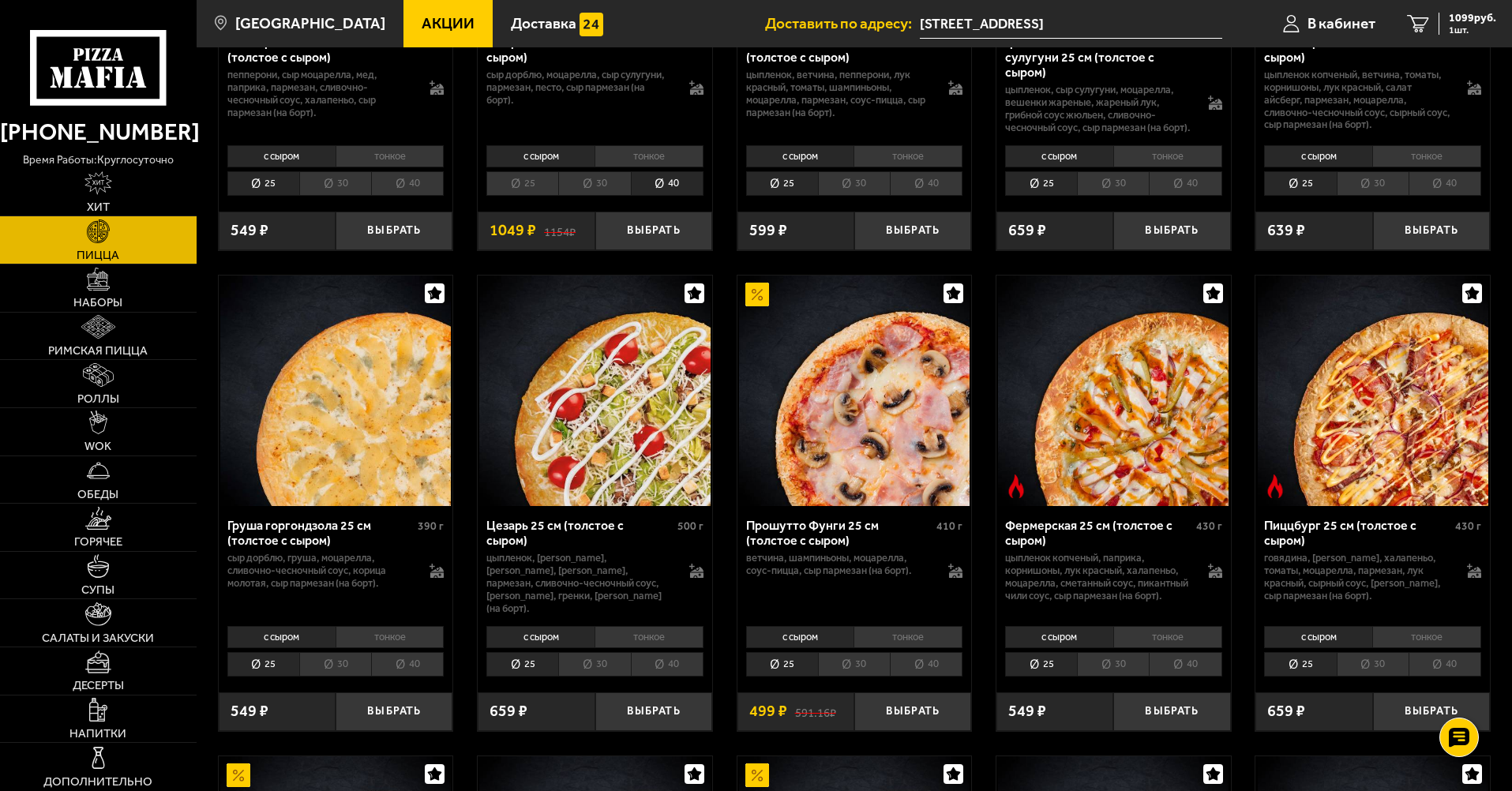
scroll to position [1500, 0]
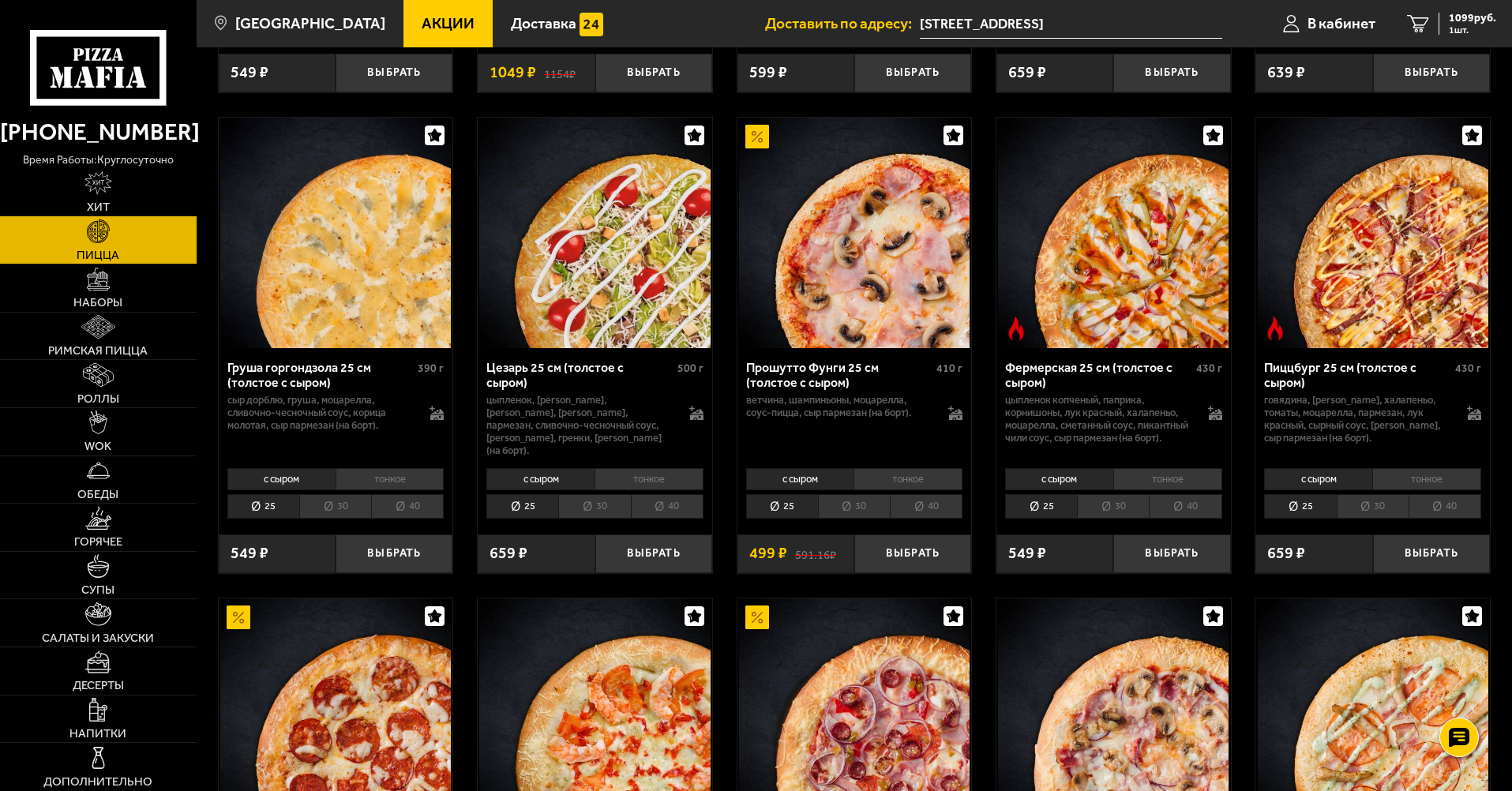
click at [960, 496] on li "40" at bounding box center [926, 506] width 72 height 25
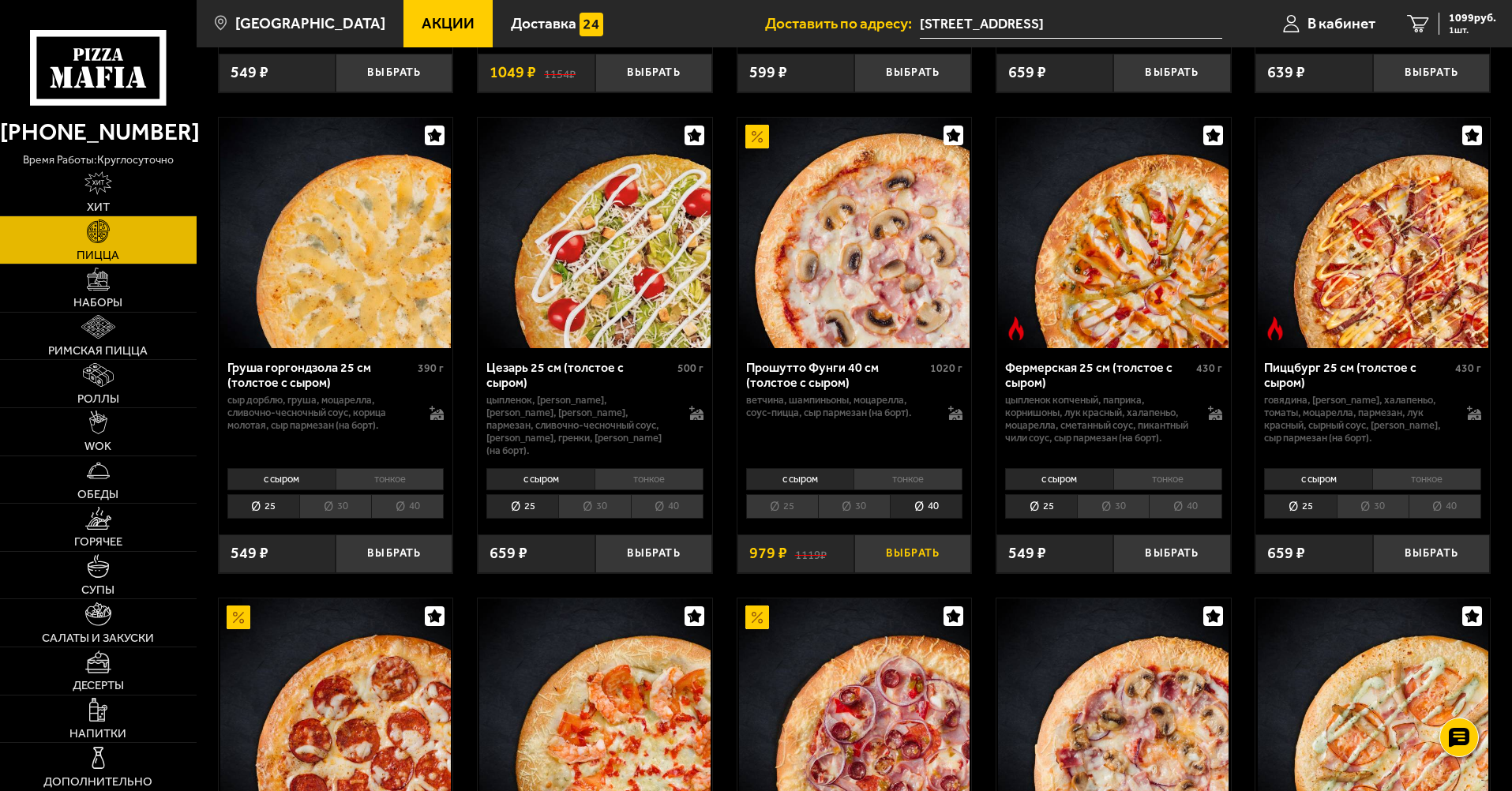
click at [884, 553] on button "Выбрать" at bounding box center [912, 553] width 117 height 38
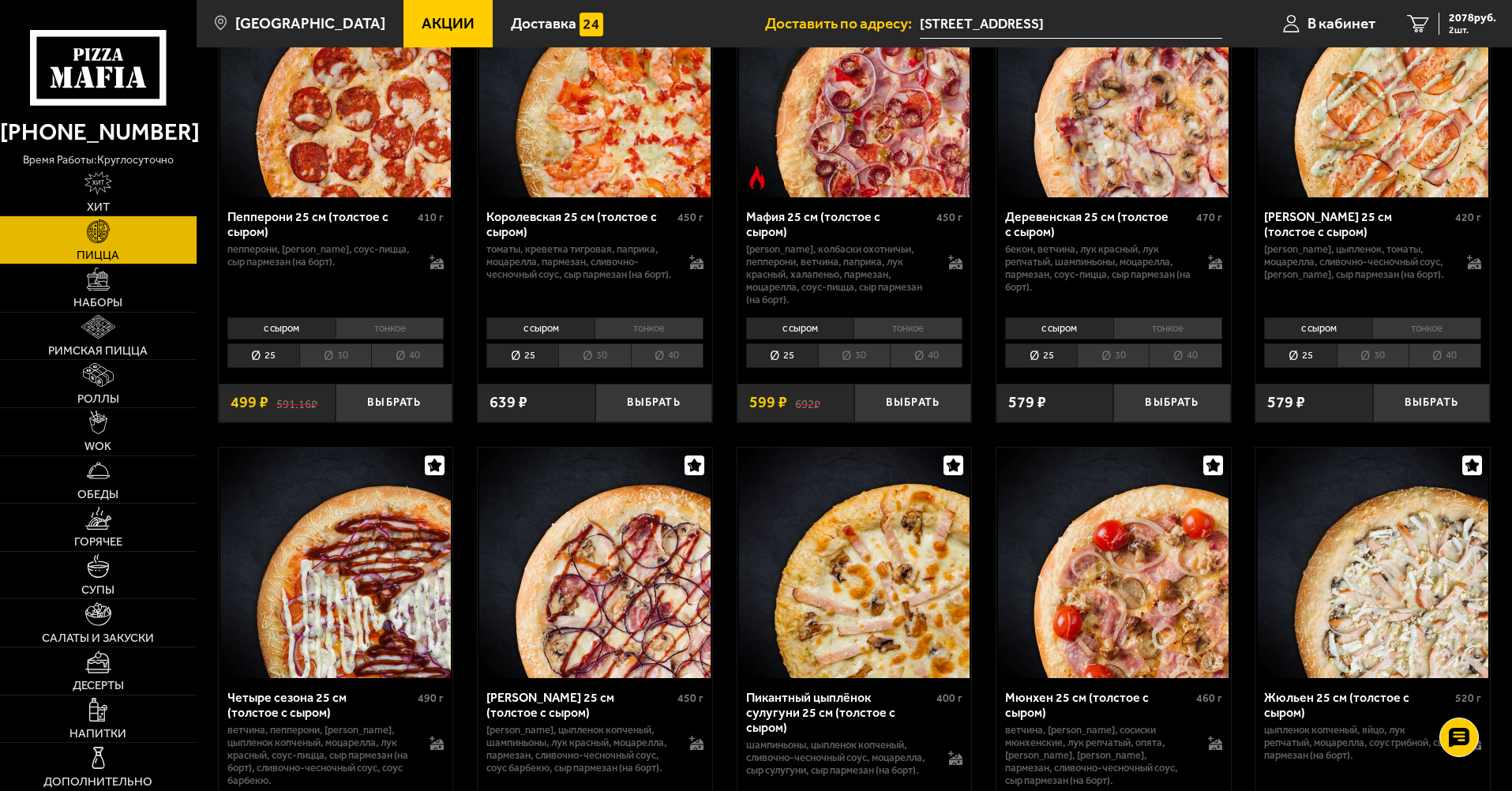
scroll to position [1421, 0]
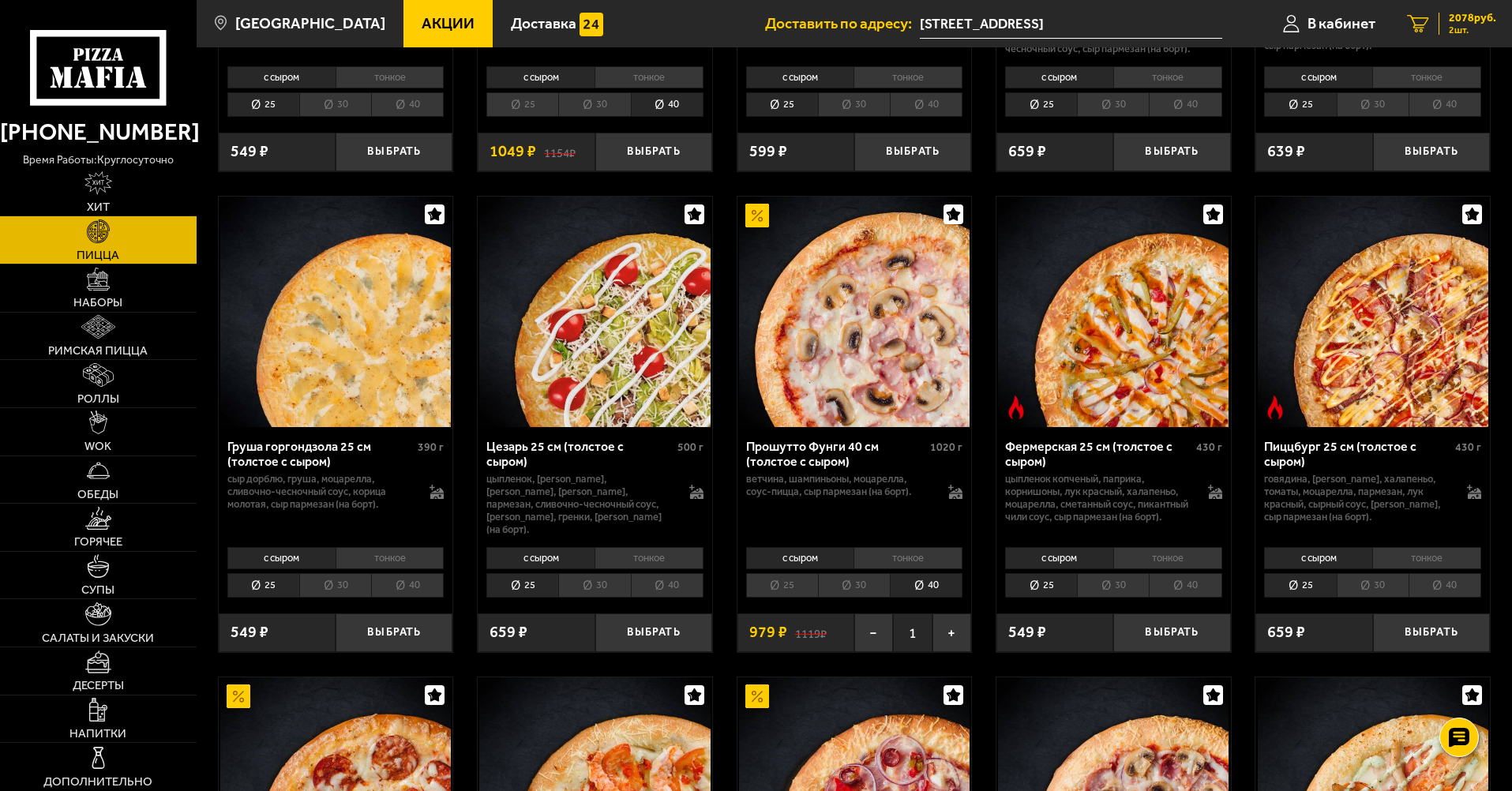
click at [1452, 9] on link "2 2078 руб. 2 шт." at bounding box center [1452, 24] width 121 height 48
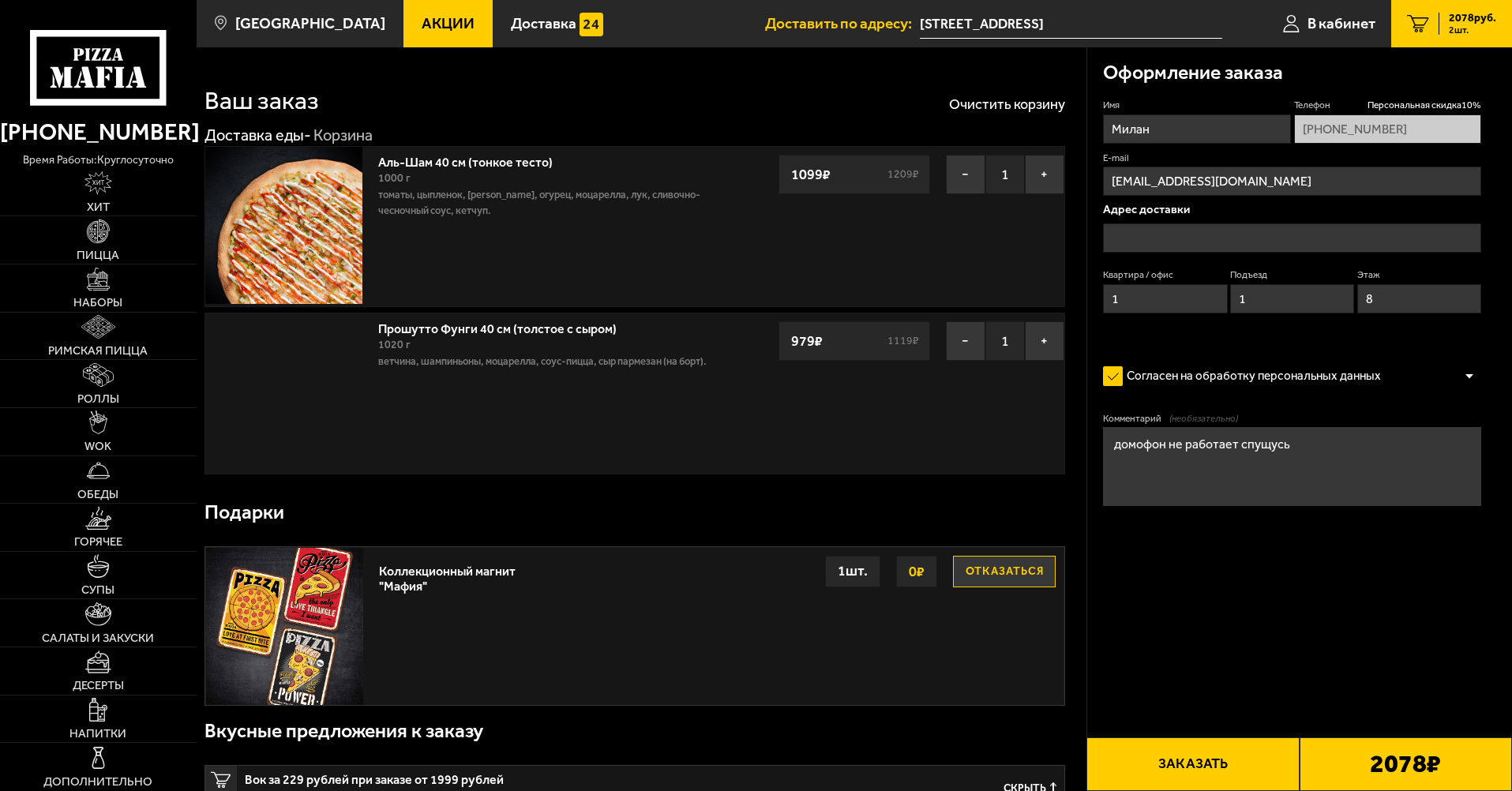
type input "[STREET_ADDRESS]"
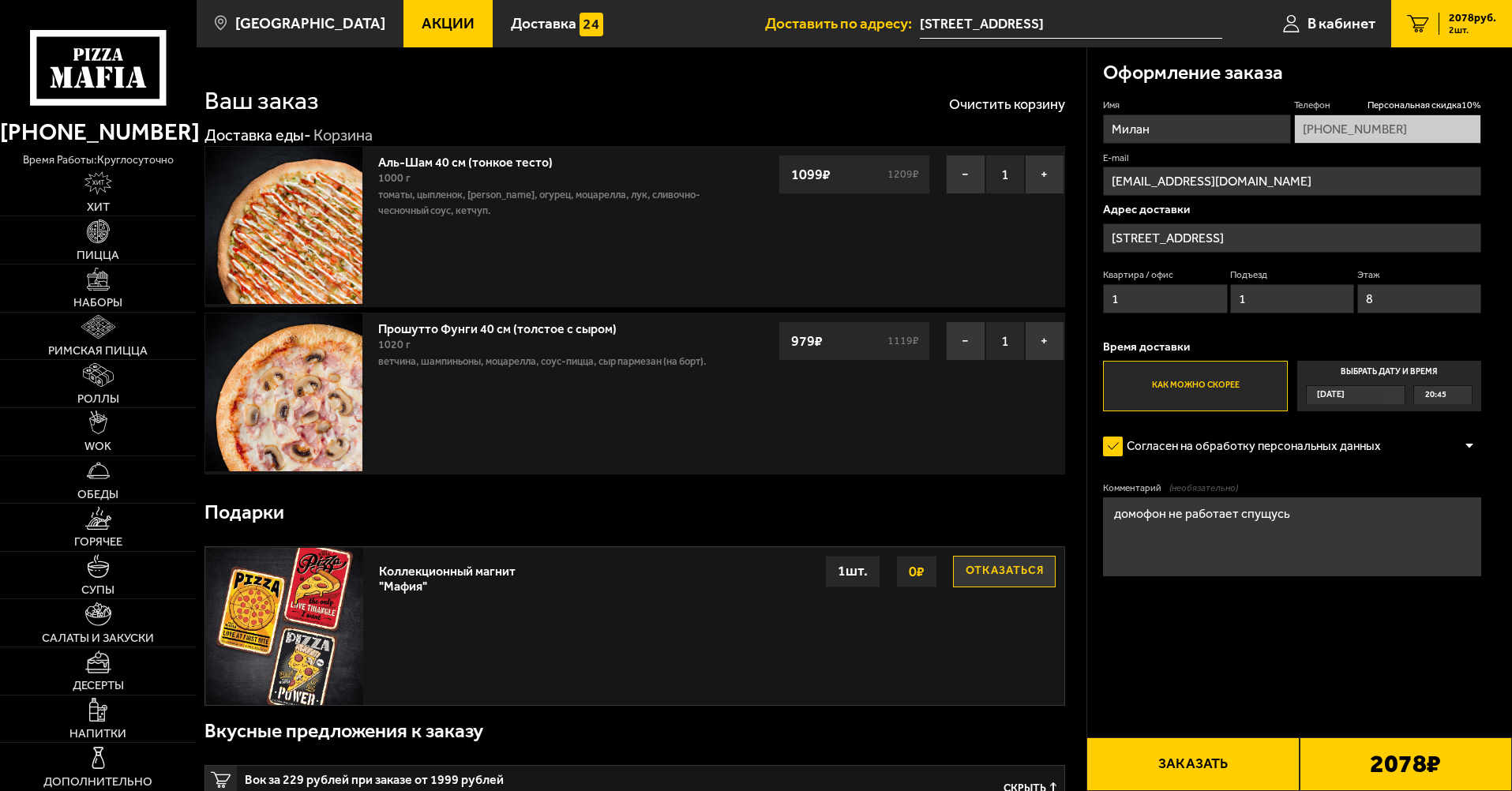
click at [1465, 439] on div "Согласен на обработку персональных данных" at bounding box center [1292, 446] width 378 height 32
click at [1471, 450] on div at bounding box center [1469, 446] width 24 height 12
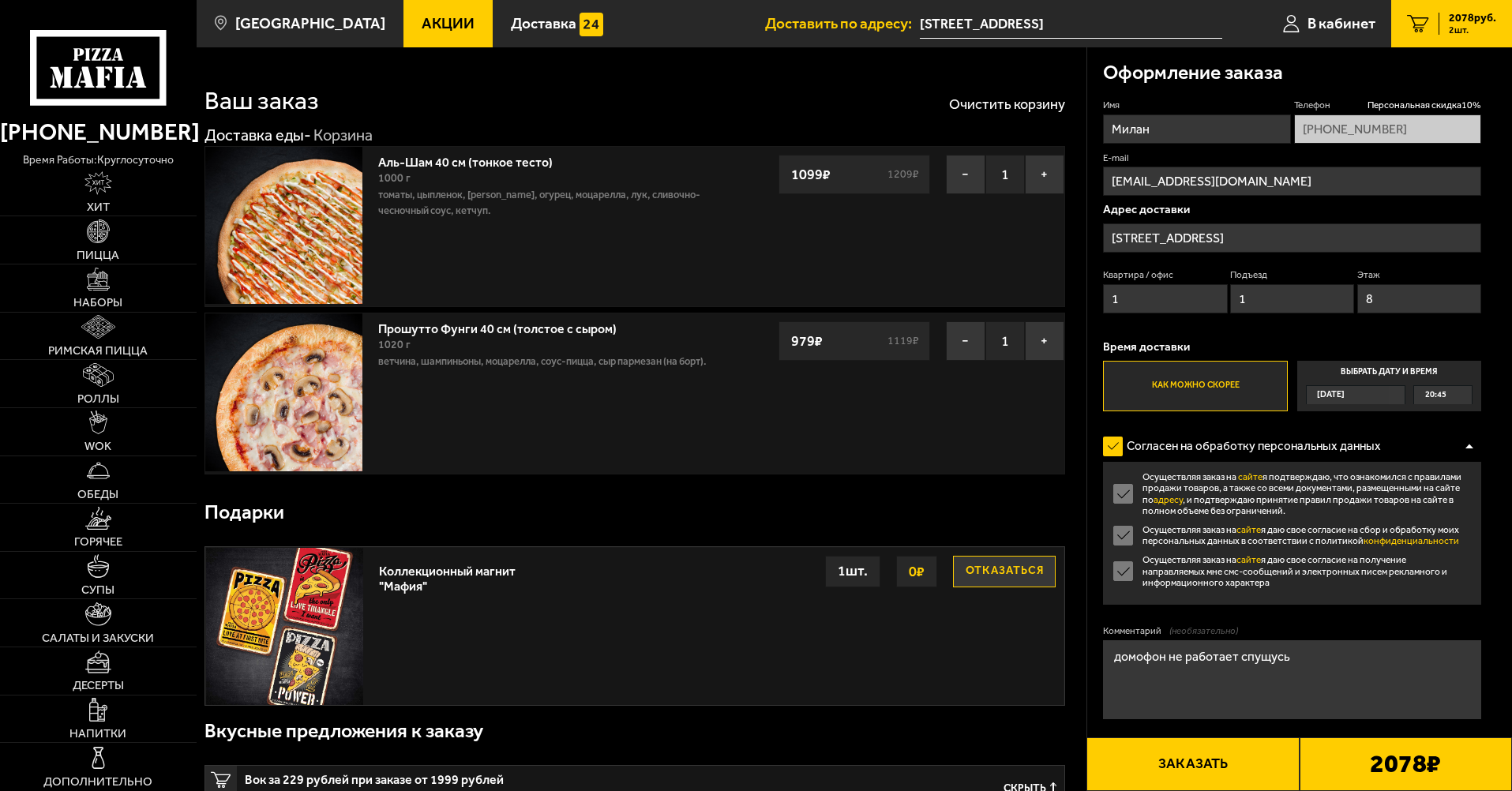
click at [1471, 450] on div at bounding box center [1469, 446] width 24 height 12
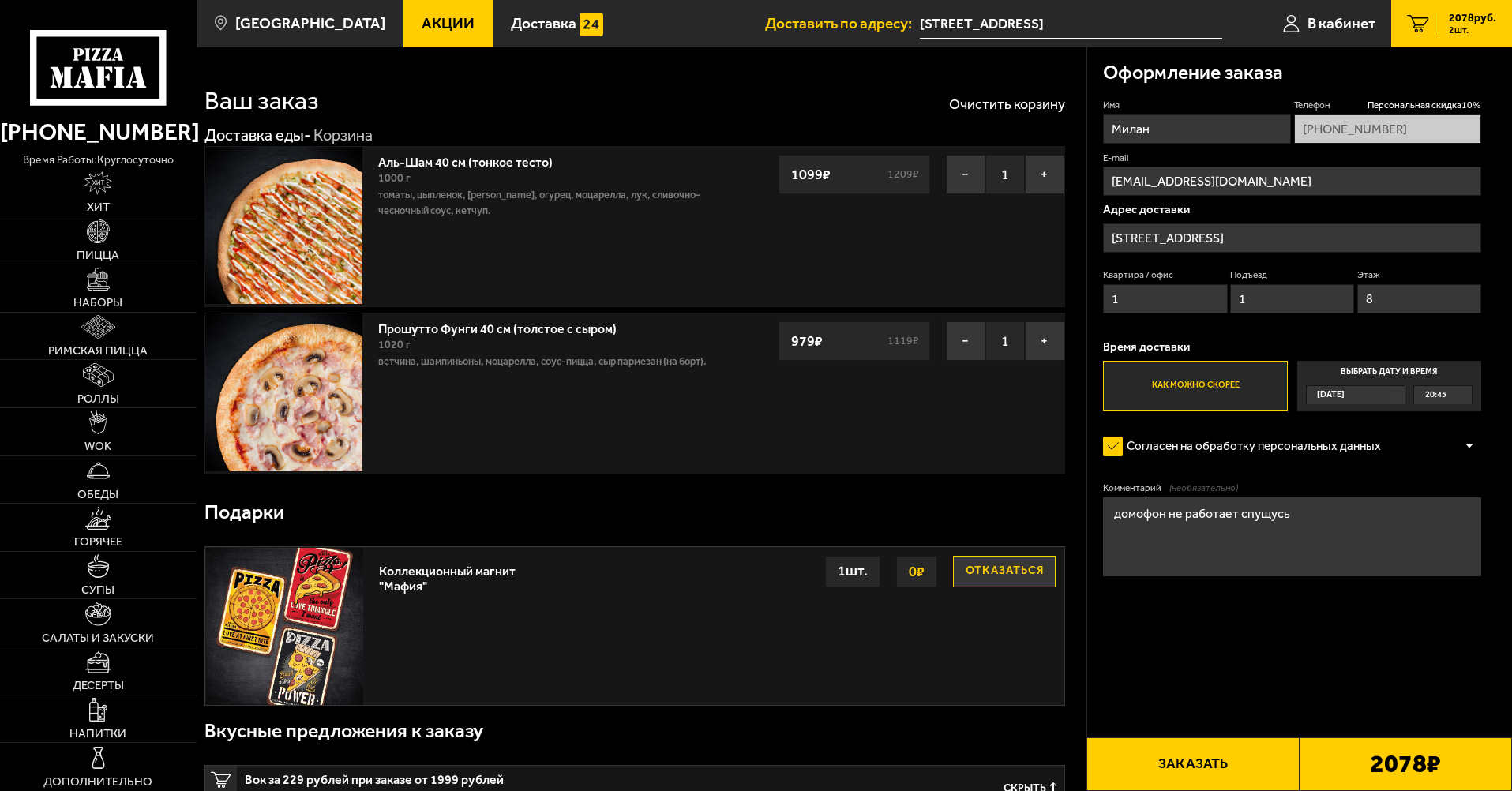
click at [1471, 450] on div at bounding box center [1469, 446] width 24 height 12
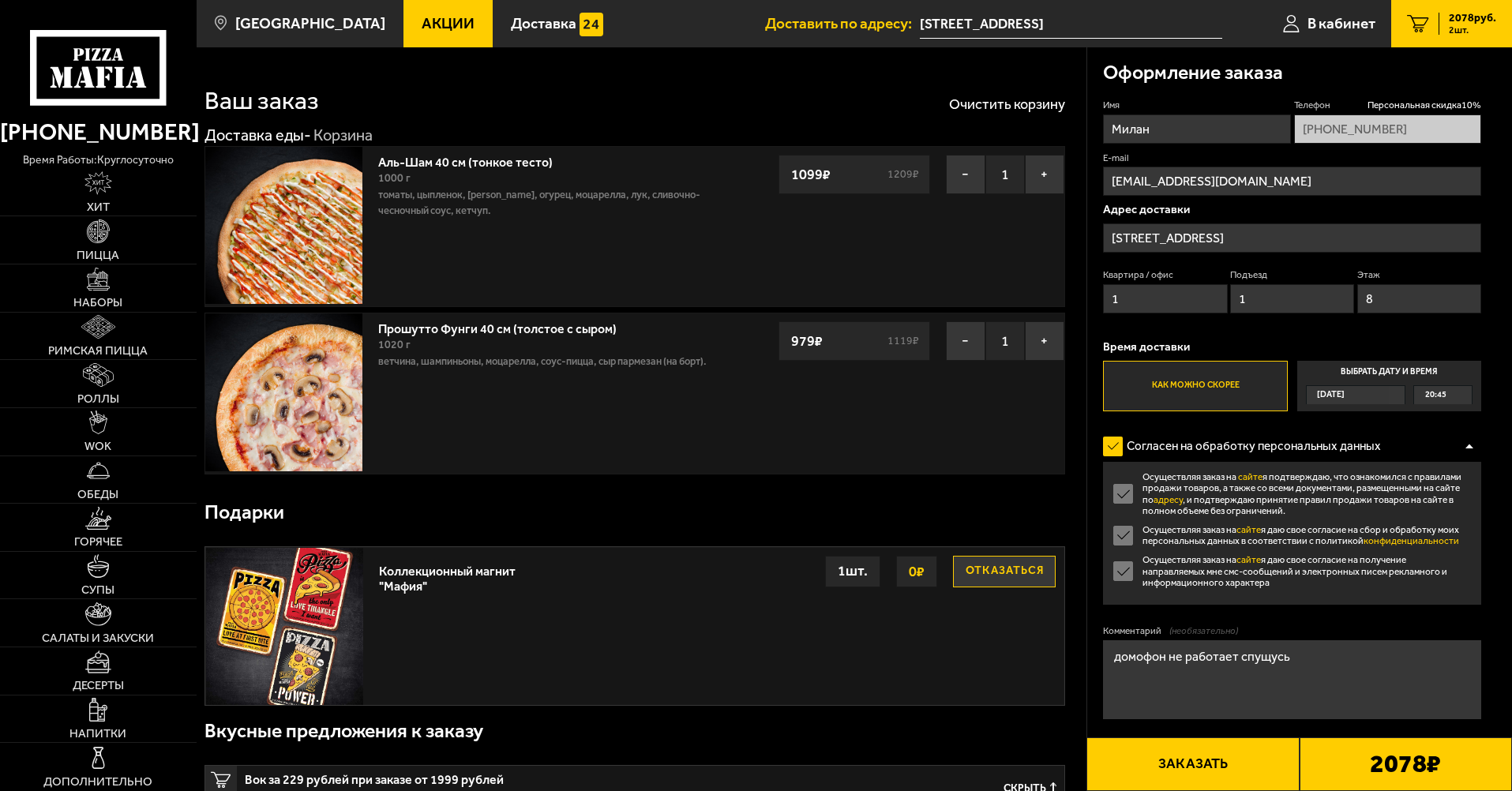
click at [1471, 450] on div at bounding box center [1469, 446] width 24 height 12
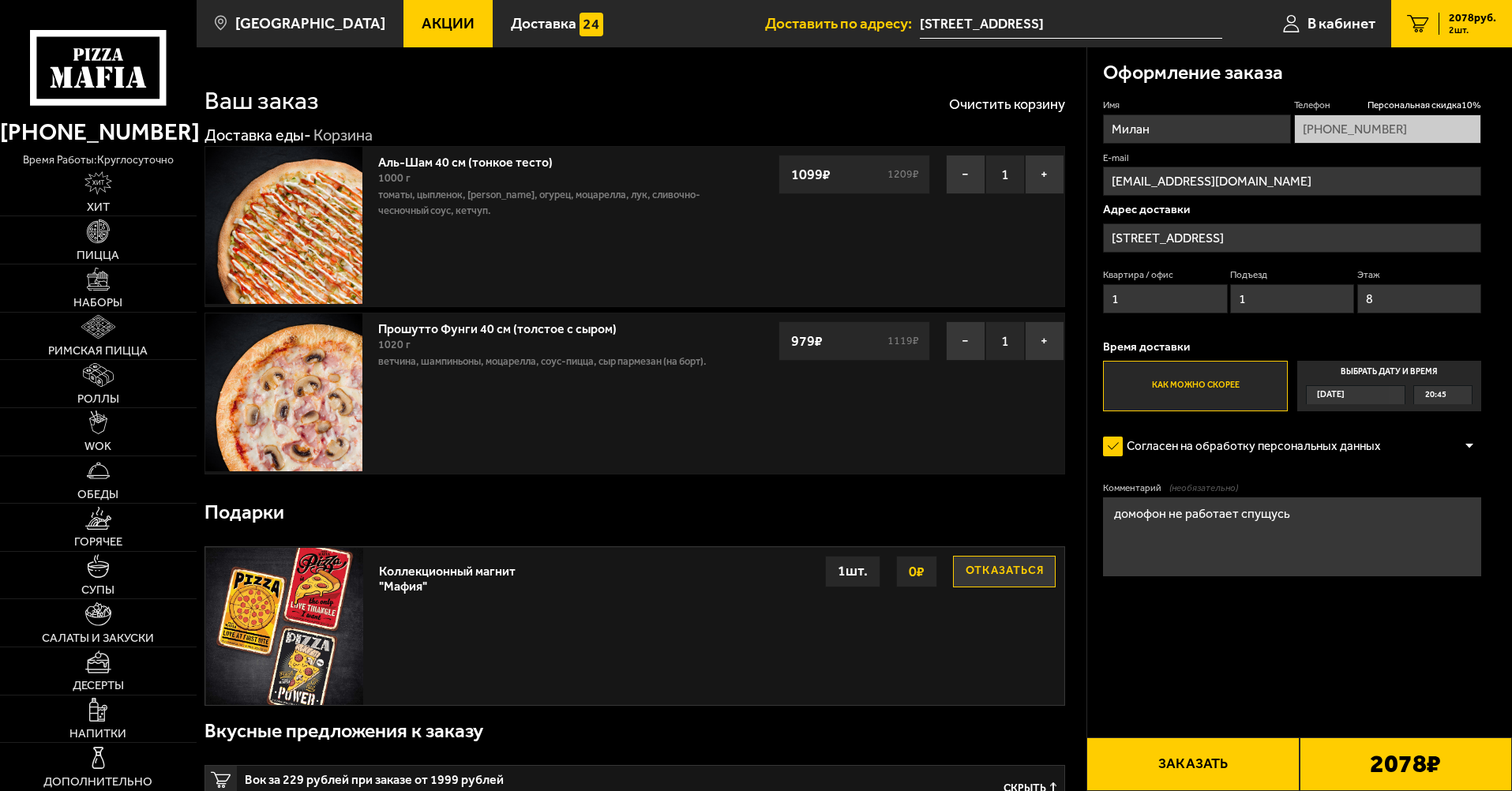
click at [1371, 374] on label "Выбрать дату и время [DATE] 20:45" at bounding box center [1389, 386] width 184 height 50
click at [0, 0] on input "Выбрать дату и время [DATE] 20:45" at bounding box center [0, 0] width 0 height 0
click at [1169, 381] on label "Как можно скорее" at bounding box center [1195, 386] width 184 height 50
click at [0, 0] on input "Как можно скорее" at bounding box center [0, 0] width 0 height 0
click at [447, 157] on link "Аль-Шам 40 см (тонкое тесто)" at bounding box center [473, 159] width 190 height 20
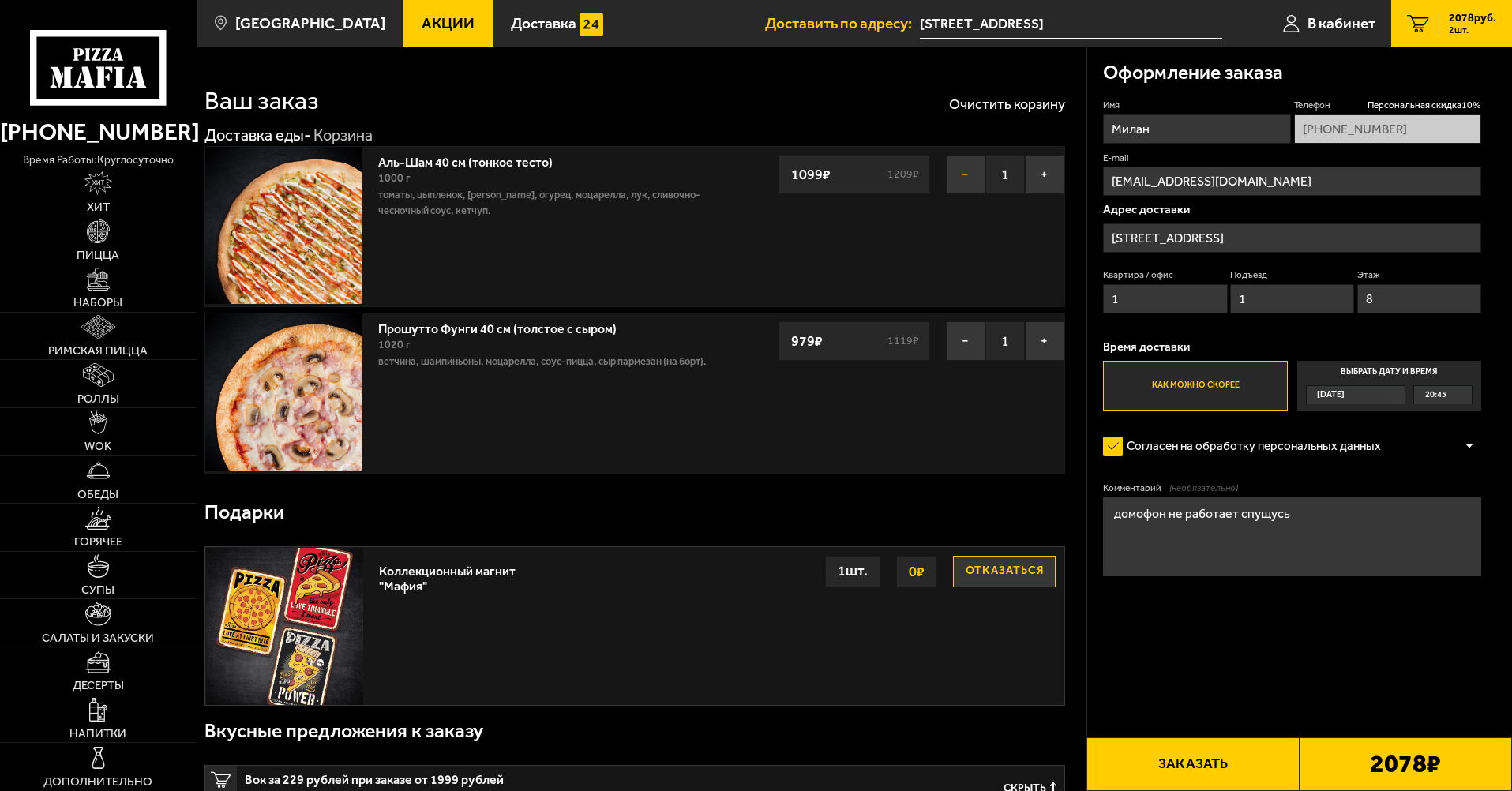
click at [958, 181] on button "−" at bounding box center [966, 175] width 39 height 39
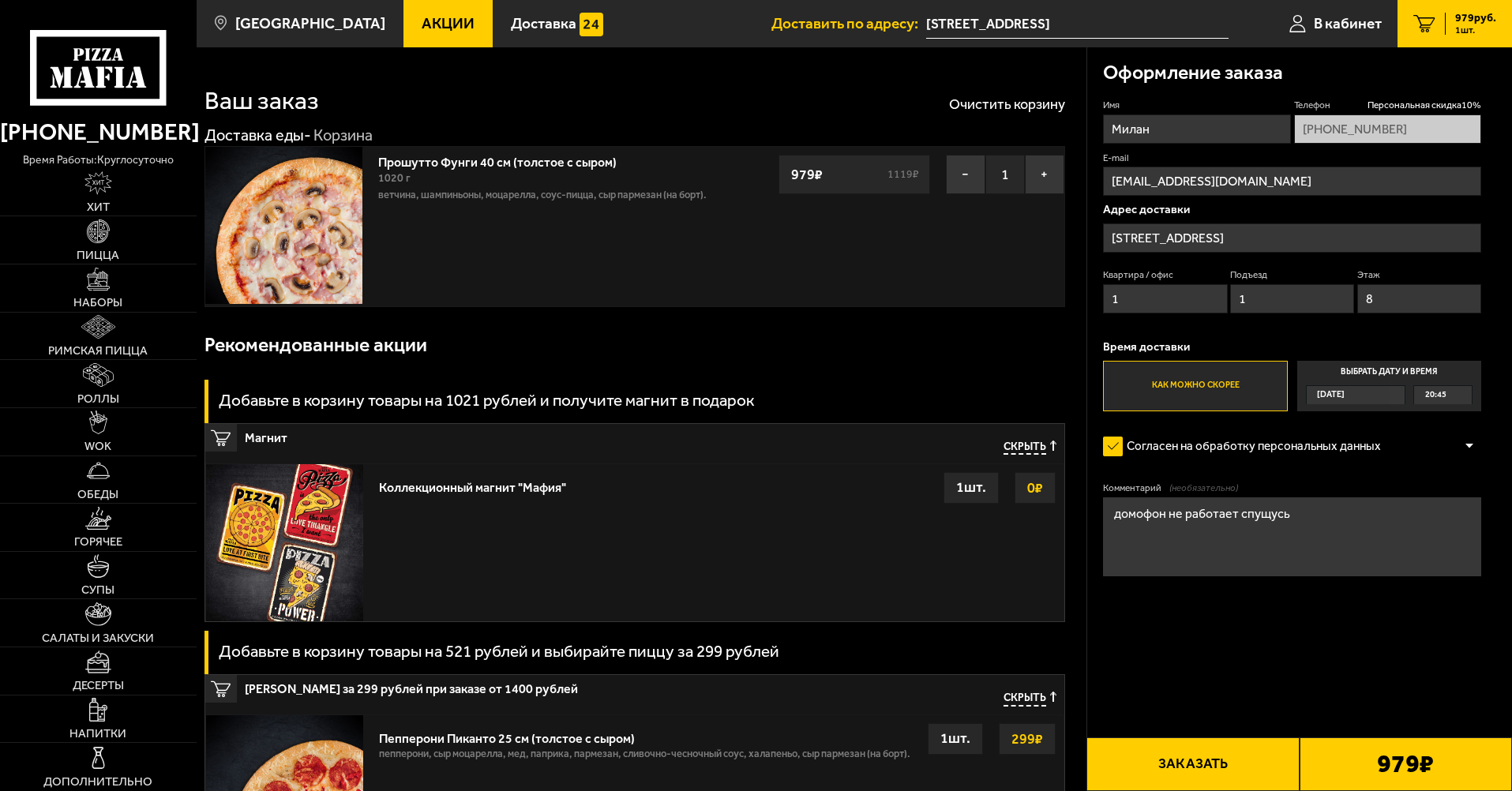
click at [902, 173] on s "1119 ₽" at bounding box center [903, 174] width 37 height 11
drag, startPoint x: 908, startPoint y: 175, endPoint x: 878, endPoint y: 175, distance: 30.0
click at [878, 175] on div "979 ₽ 1119 ₽" at bounding box center [854, 175] width 152 height 39
click at [899, 179] on s "1119 ₽" at bounding box center [903, 174] width 37 height 11
click at [140, 241] on link "Пицца" at bounding box center [98, 240] width 197 height 48
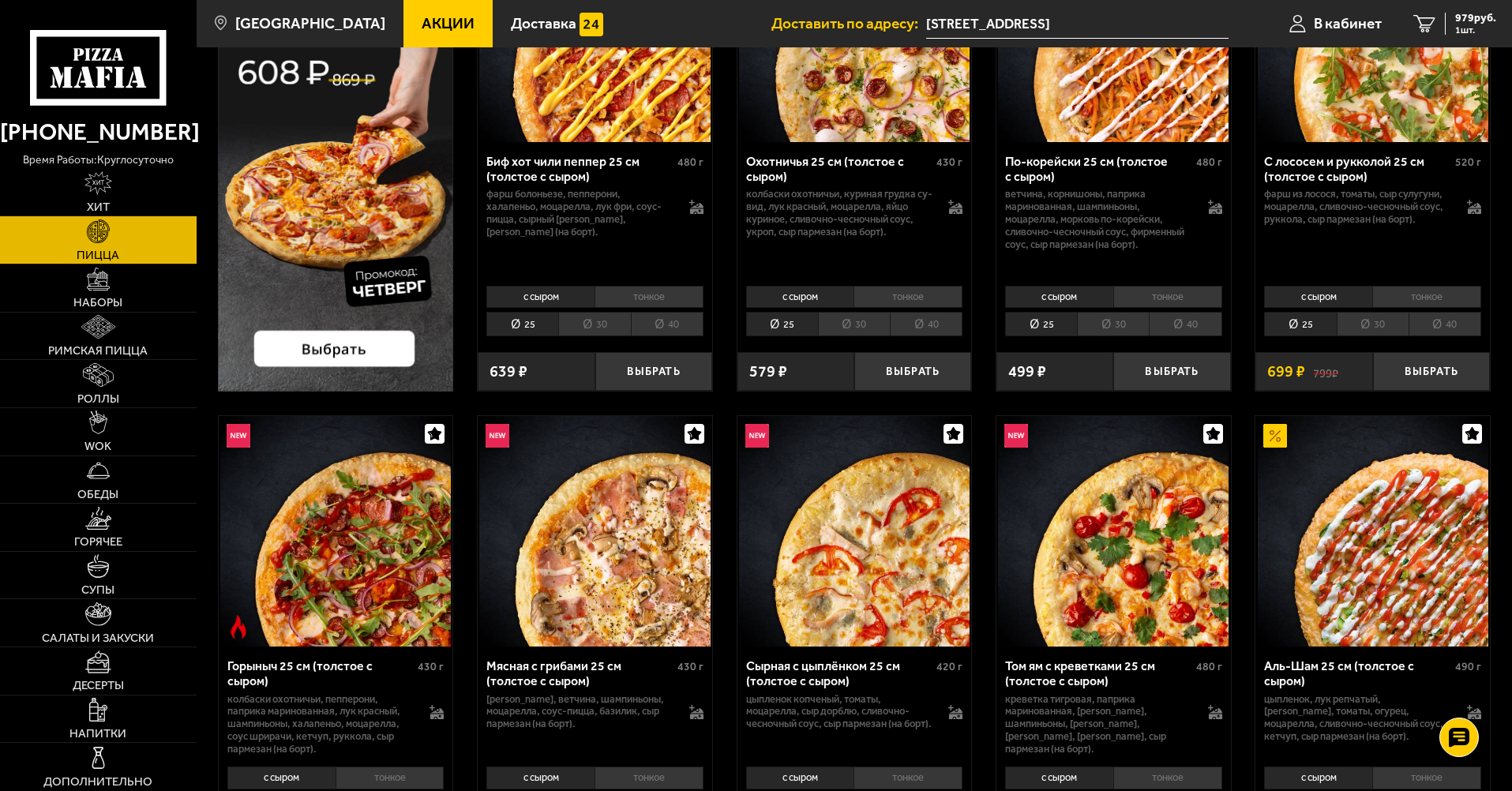
scroll to position [395, 0]
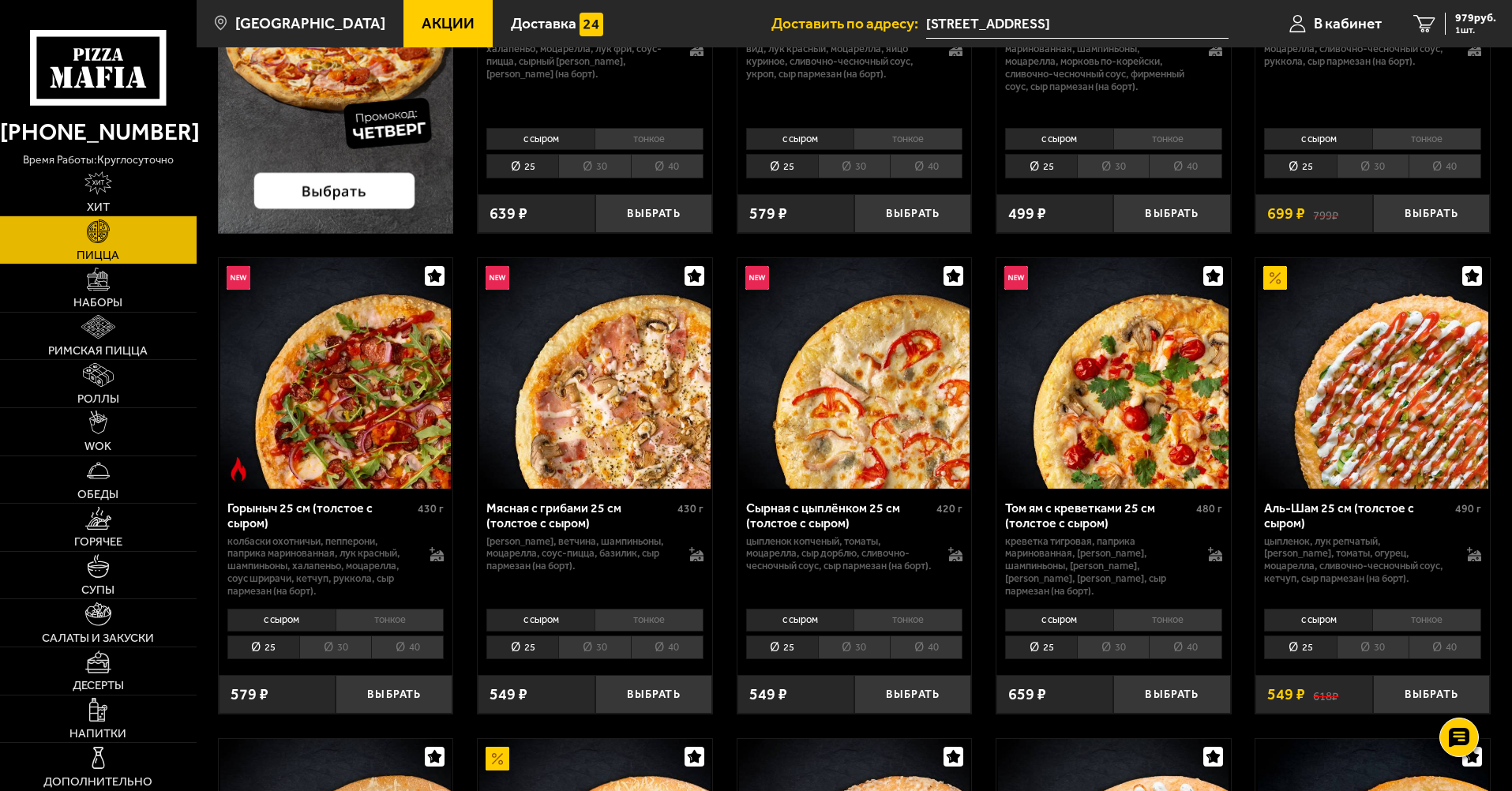
click at [1445, 620] on li "тонкое" at bounding box center [1427, 620] width 109 height 22
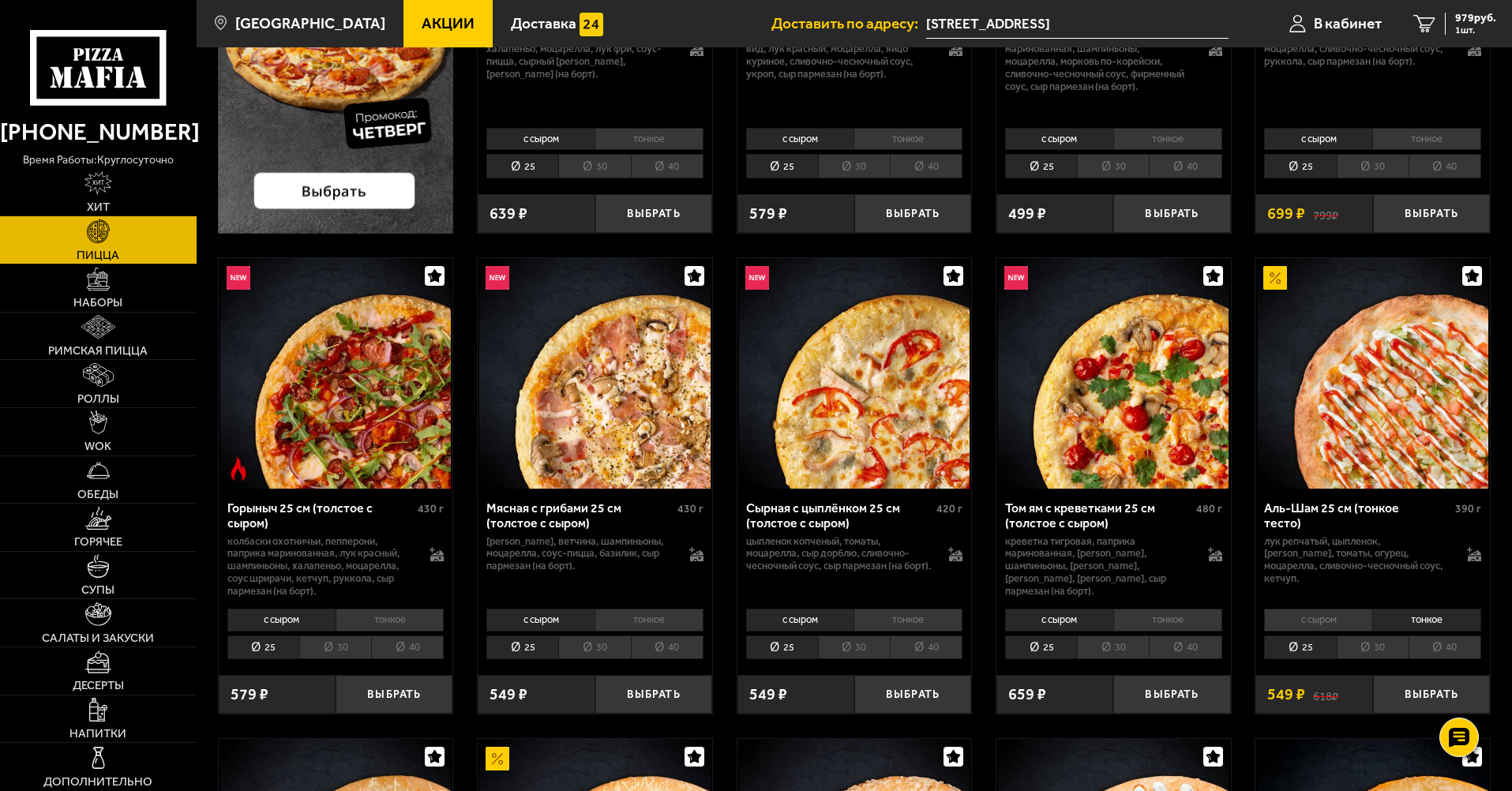
click at [1326, 618] on li "с сыром" at bounding box center [1318, 620] width 108 height 22
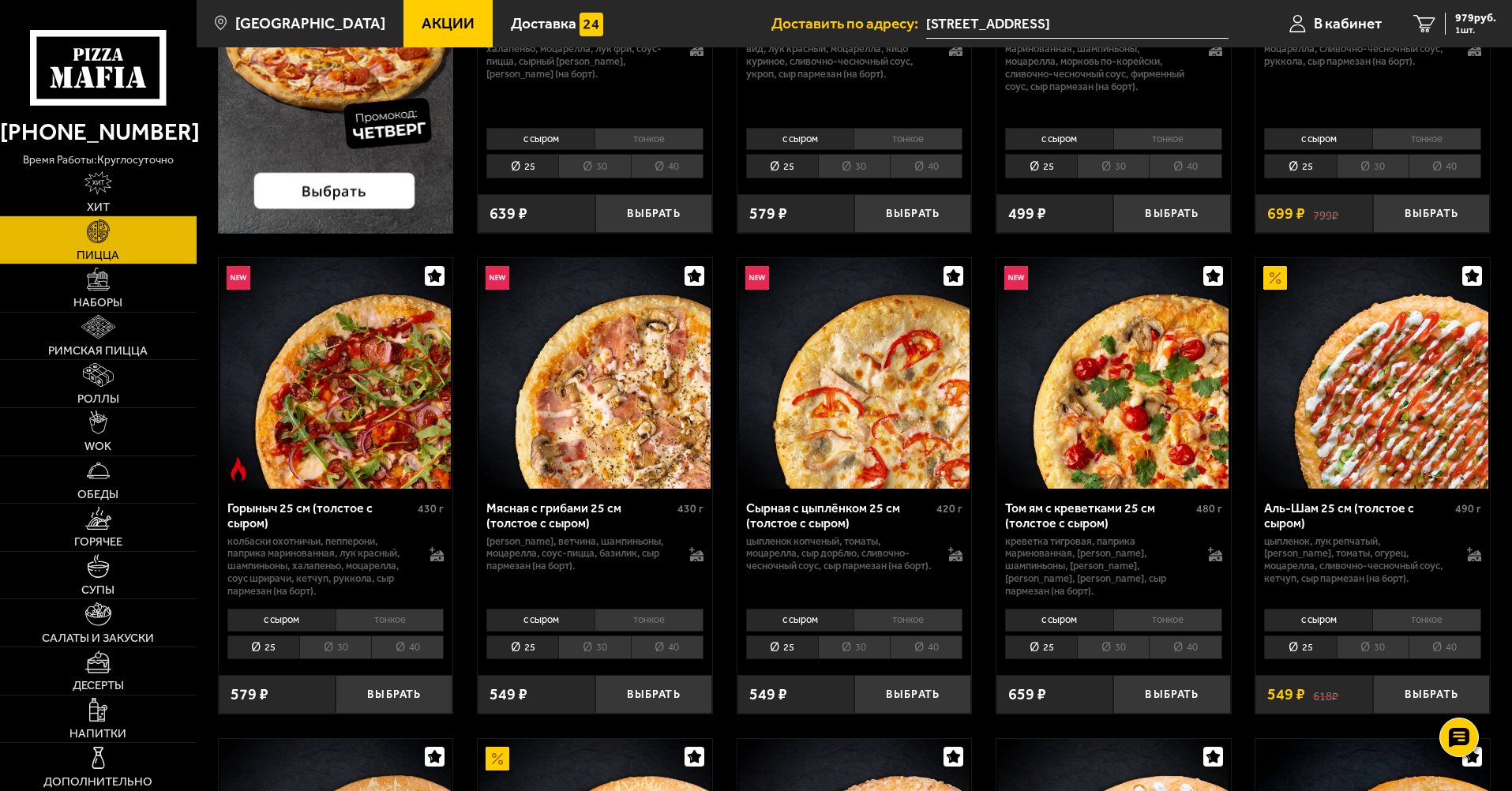
click at [1434, 612] on li "тонкое" at bounding box center [1427, 620] width 109 height 22
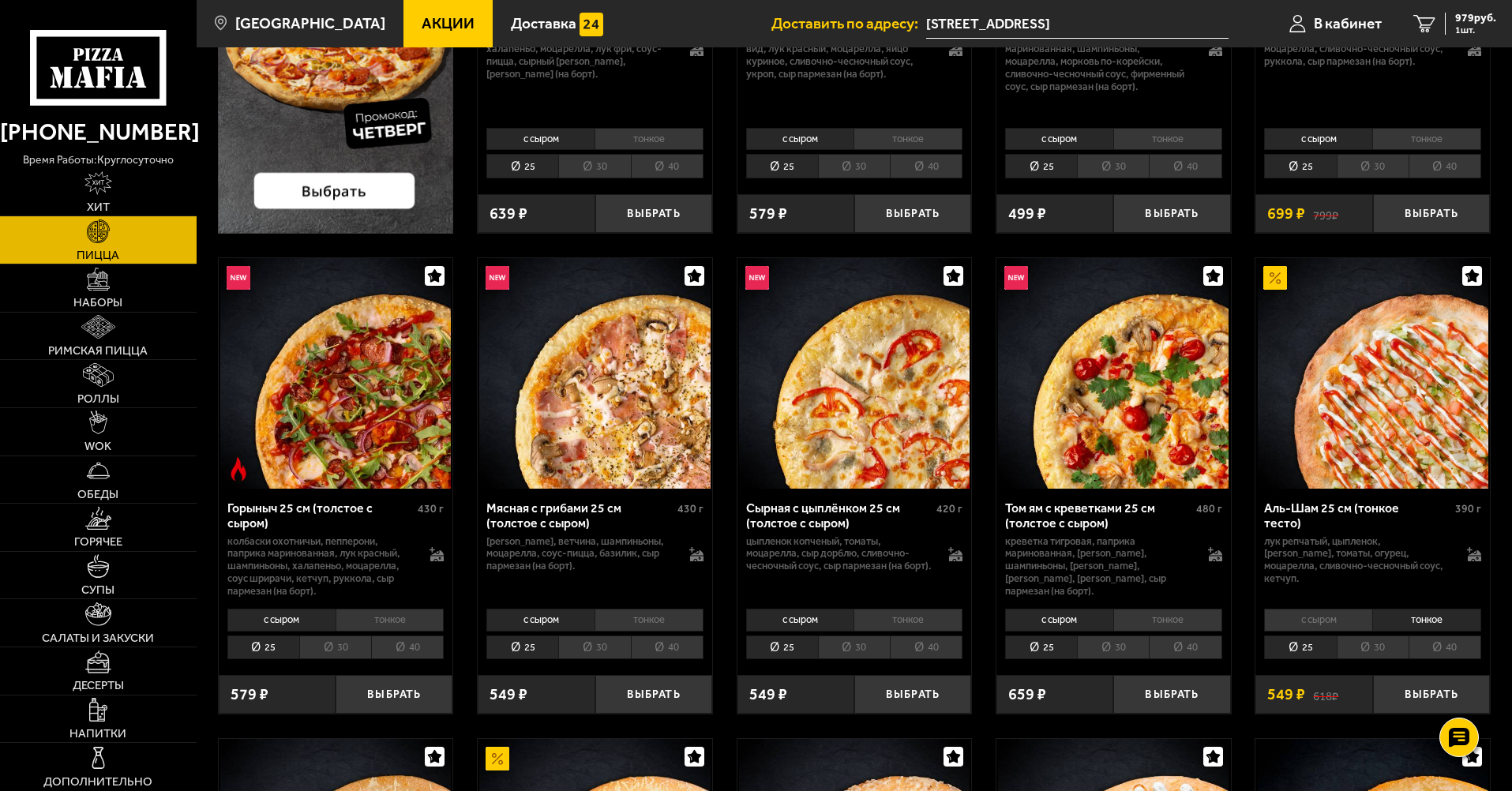
click at [1344, 614] on li "с сыром" at bounding box center [1318, 620] width 108 height 22
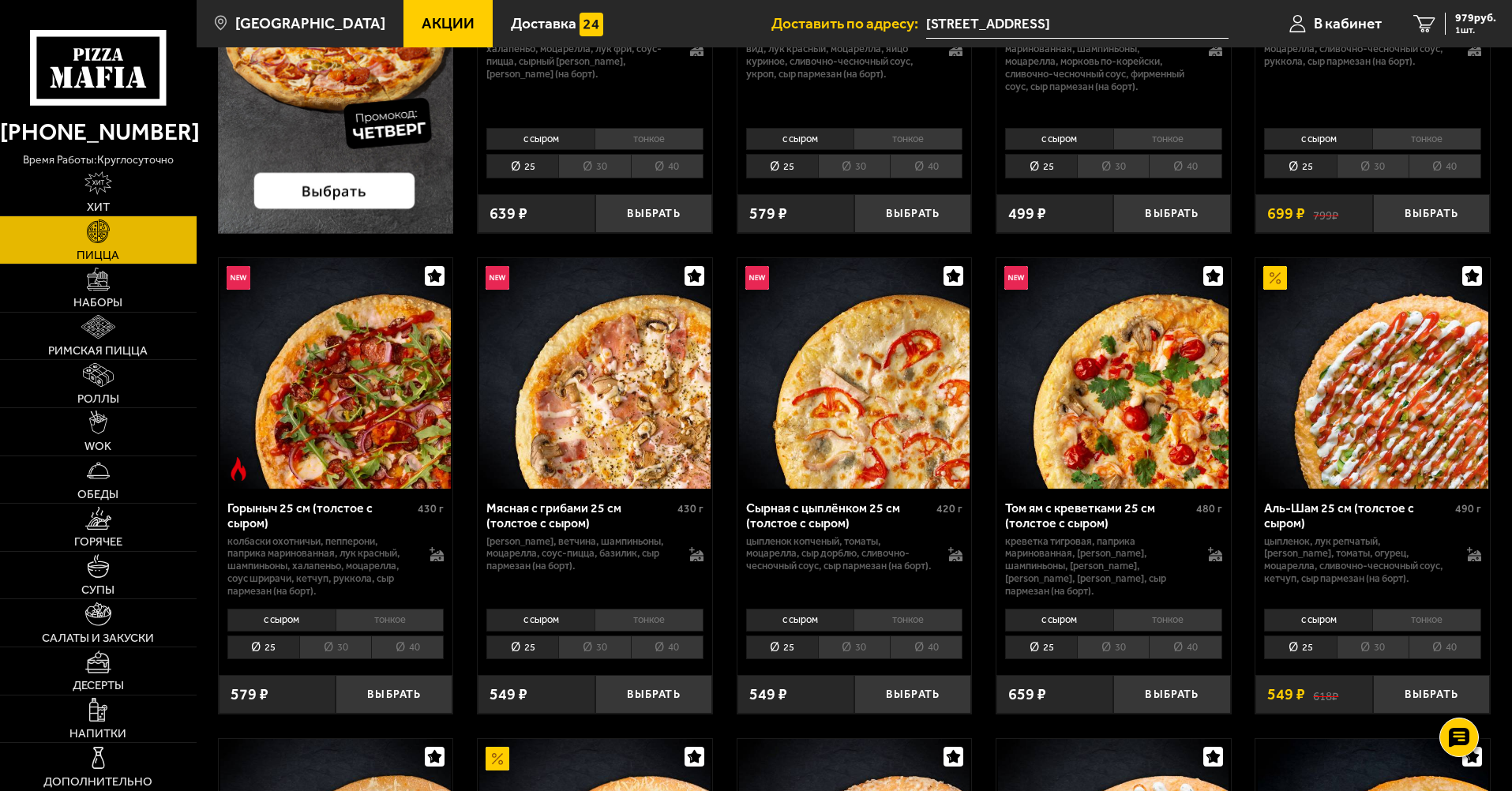
click at [1431, 621] on li "тонкое" at bounding box center [1427, 620] width 109 height 22
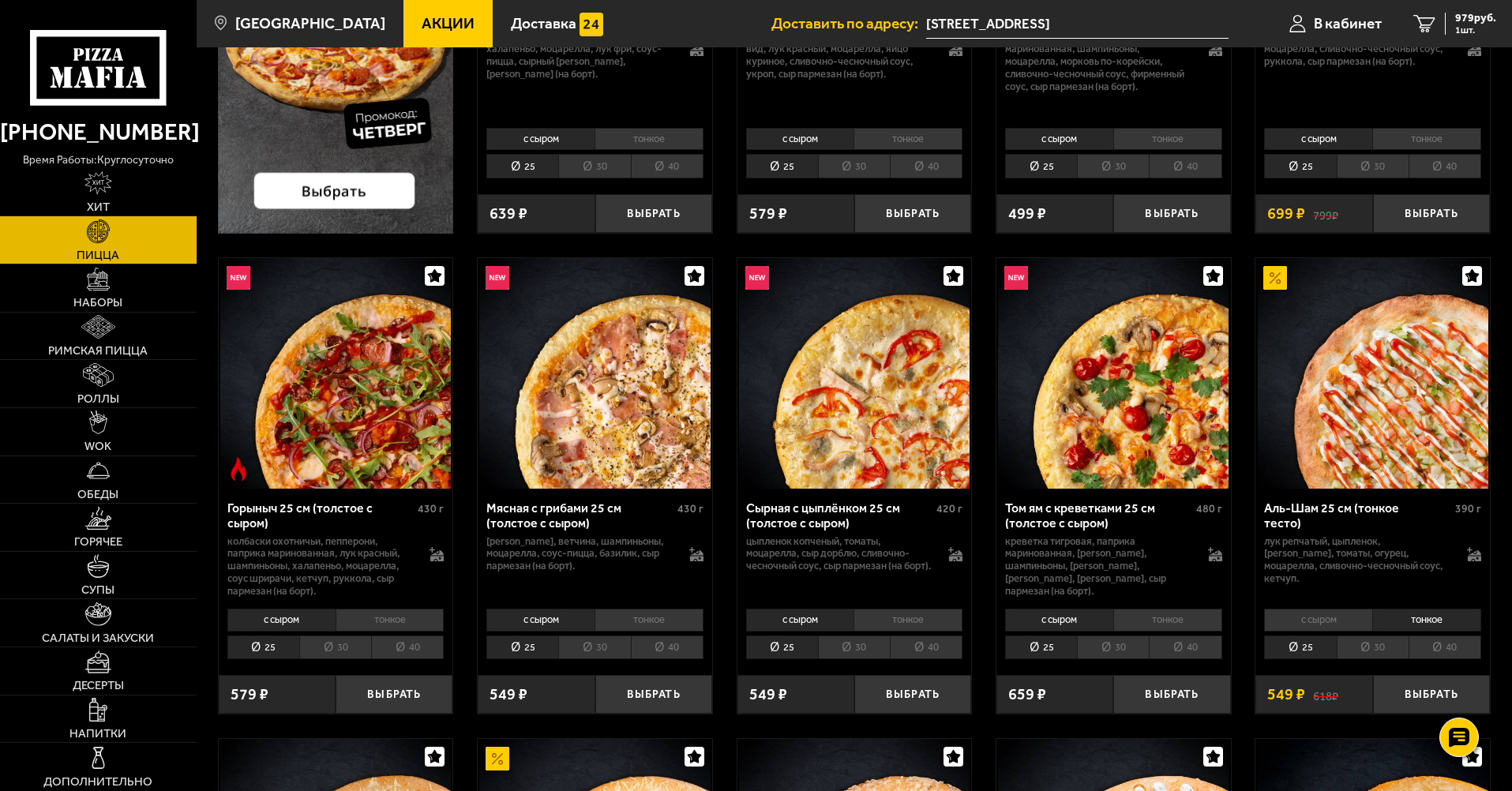
click at [1317, 616] on li "с сыром" at bounding box center [1318, 620] width 108 height 22
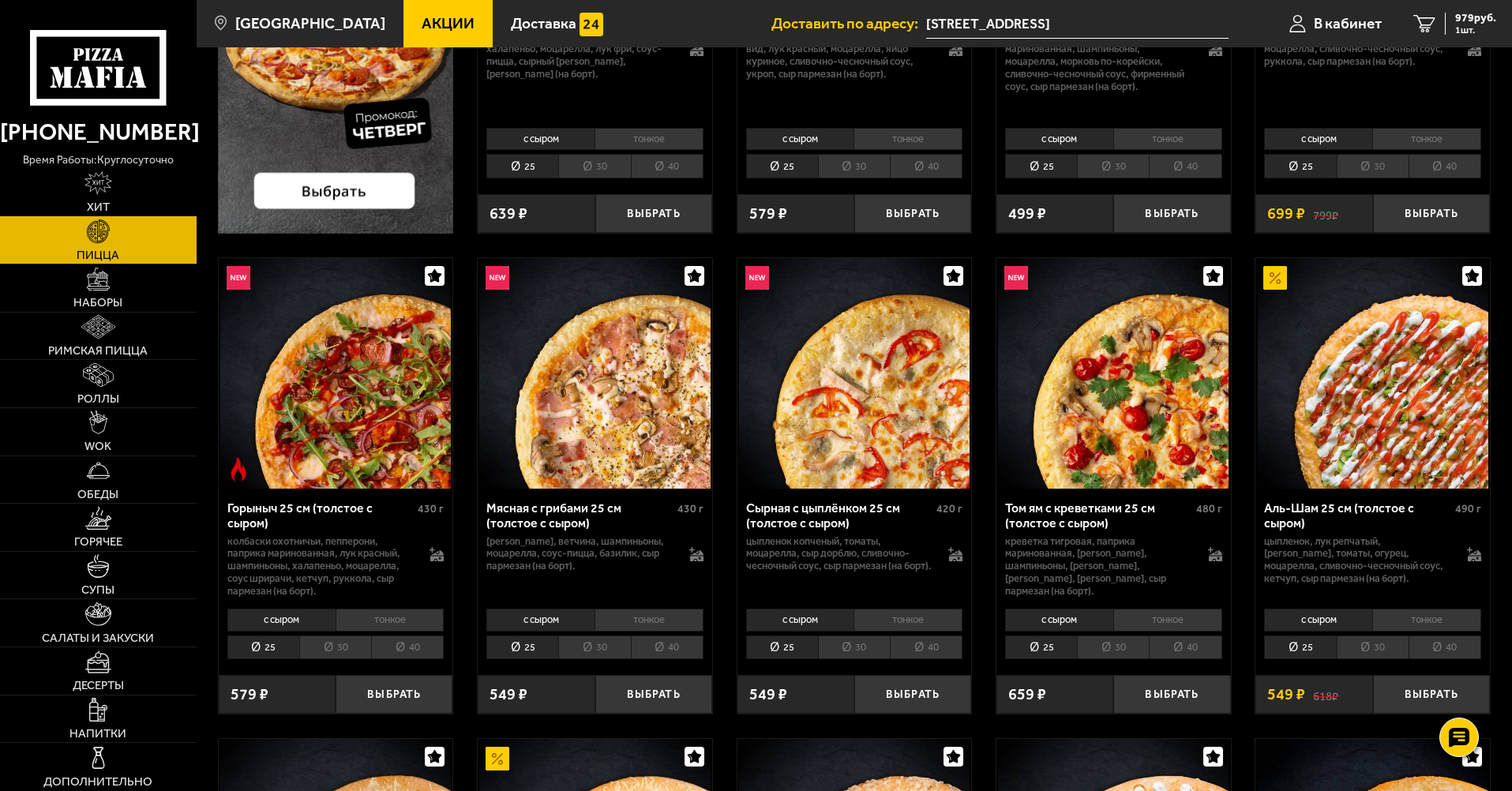
click at [1452, 645] on li "40" at bounding box center [1445, 647] width 72 height 25
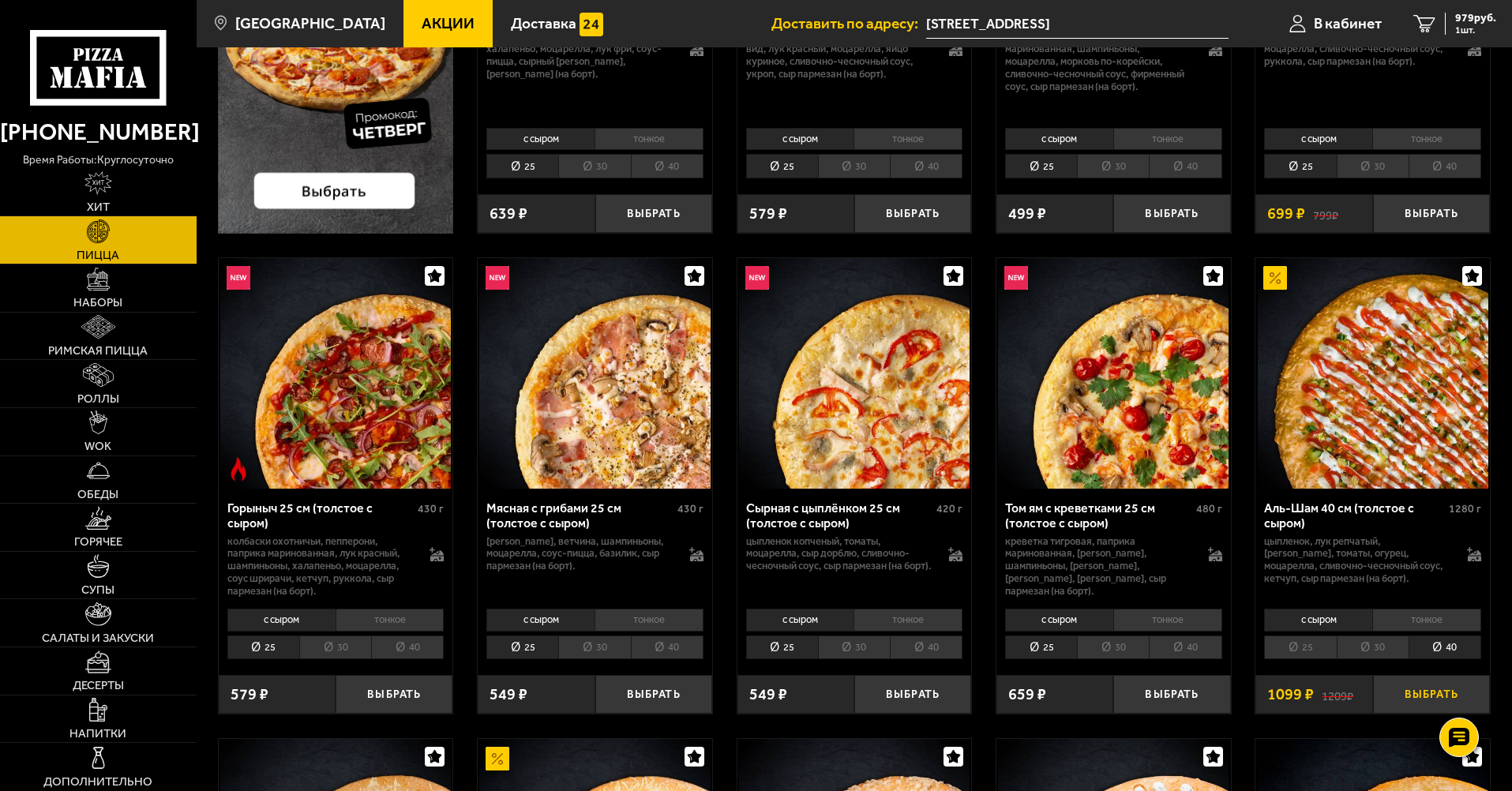
click at [1432, 688] on button "Выбрать" at bounding box center [1431, 694] width 117 height 38
click at [1459, 31] on span "2 шт." at bounding box center [1473, 30] width 48 height 9
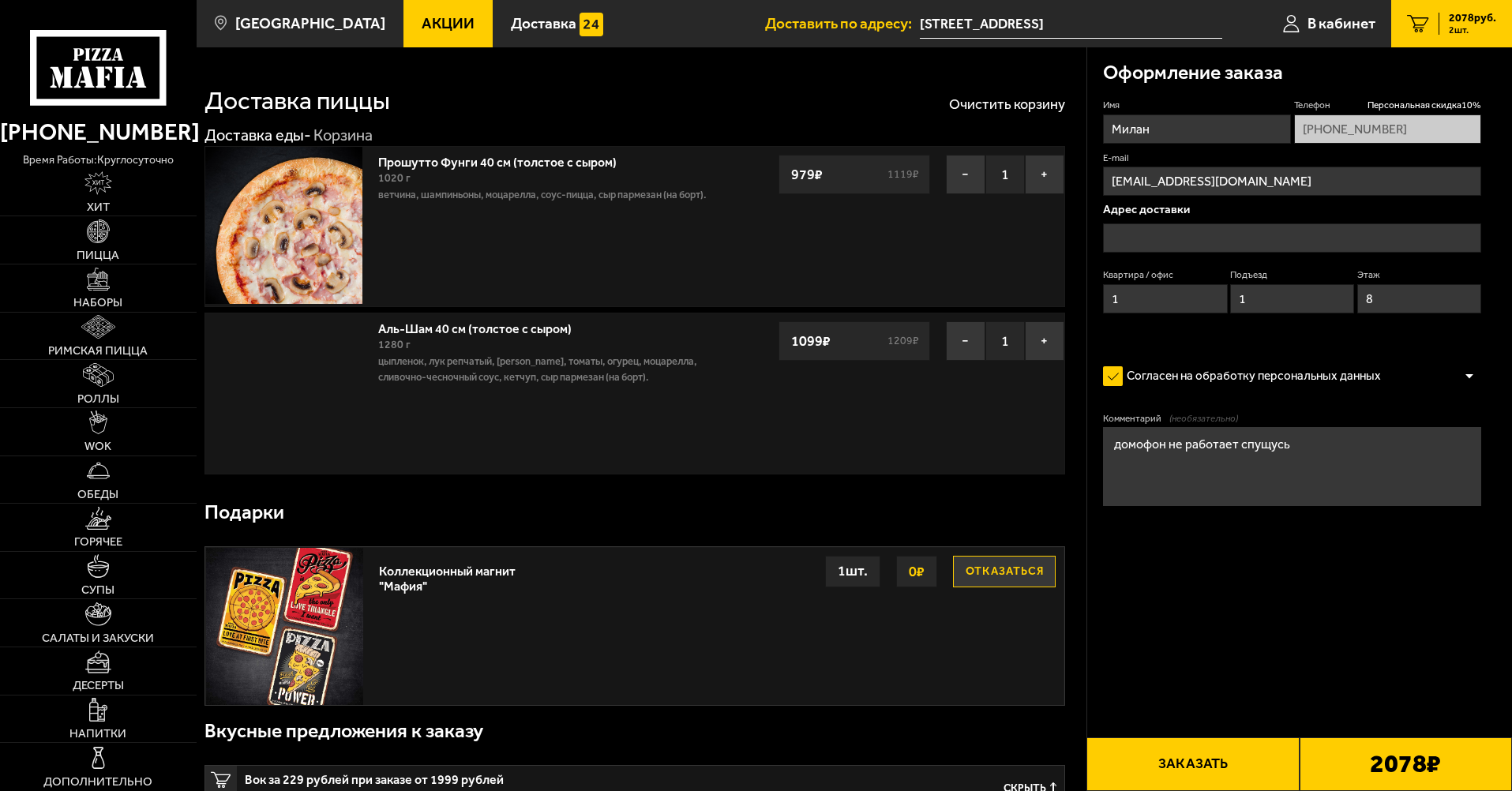
type input "[STREET_ADDRESS]"
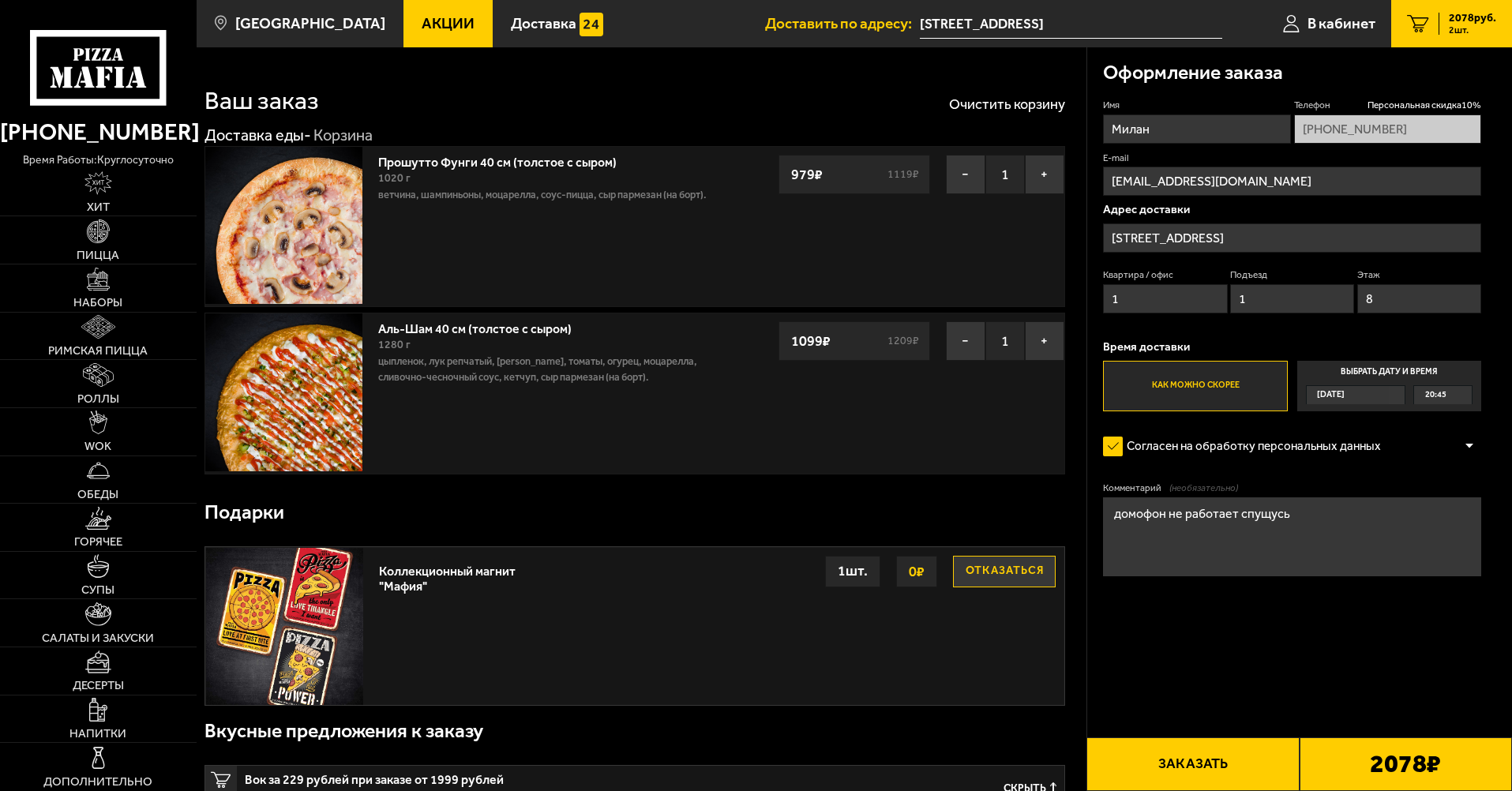
click at [1181, 772] on button "Заказать" at bounding box center [1193, 764] width 212 height 54
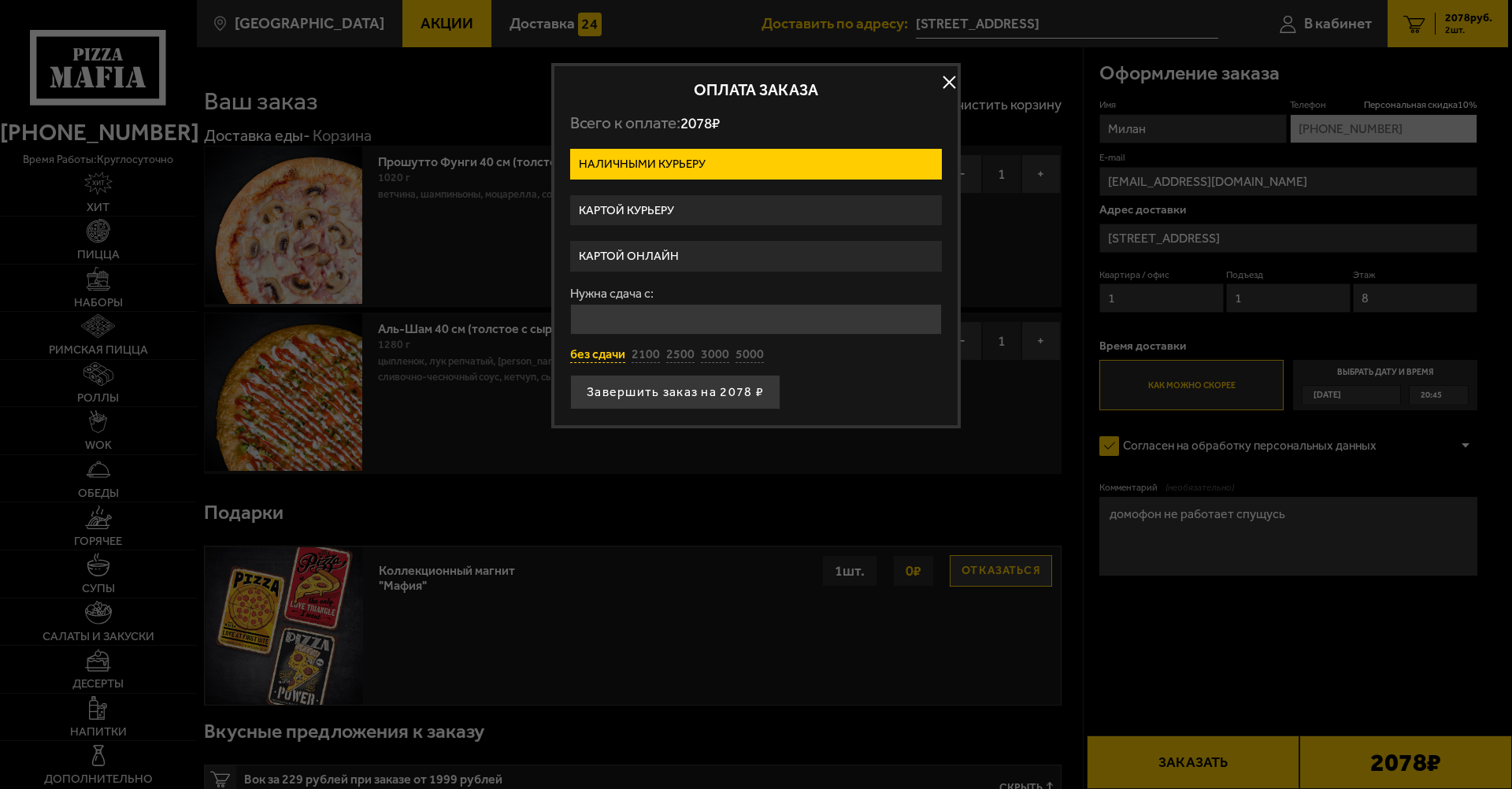
click at [587, 359] on button "без сдачи" at bounding box center [597, 355] width 55 height 17
type input "0"
click at [640, 395] on button "Завершить заказ на 2078 ₽" at bounding box center [675, 392] width 211 height 35
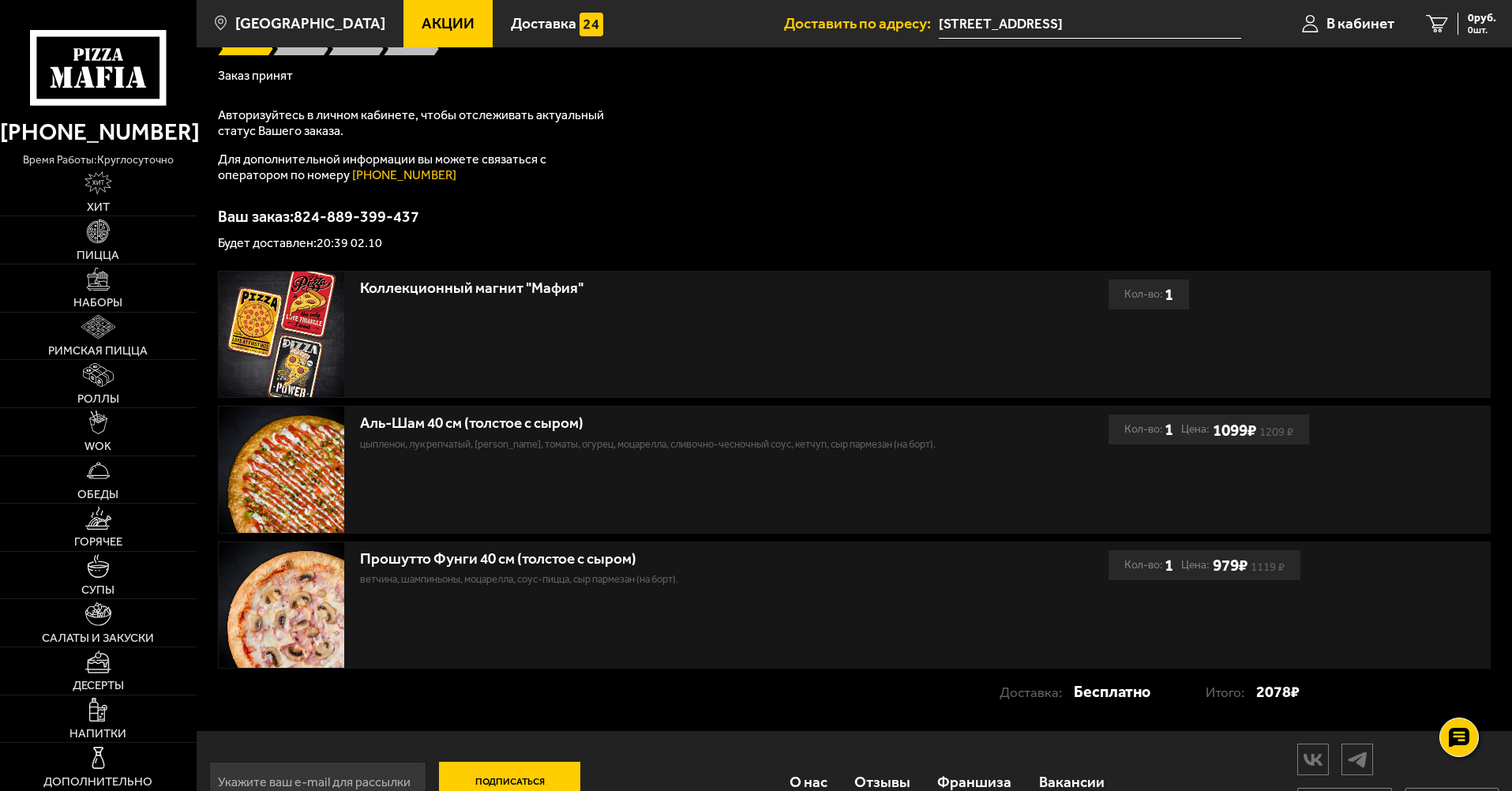
scroll to position [201, 0]
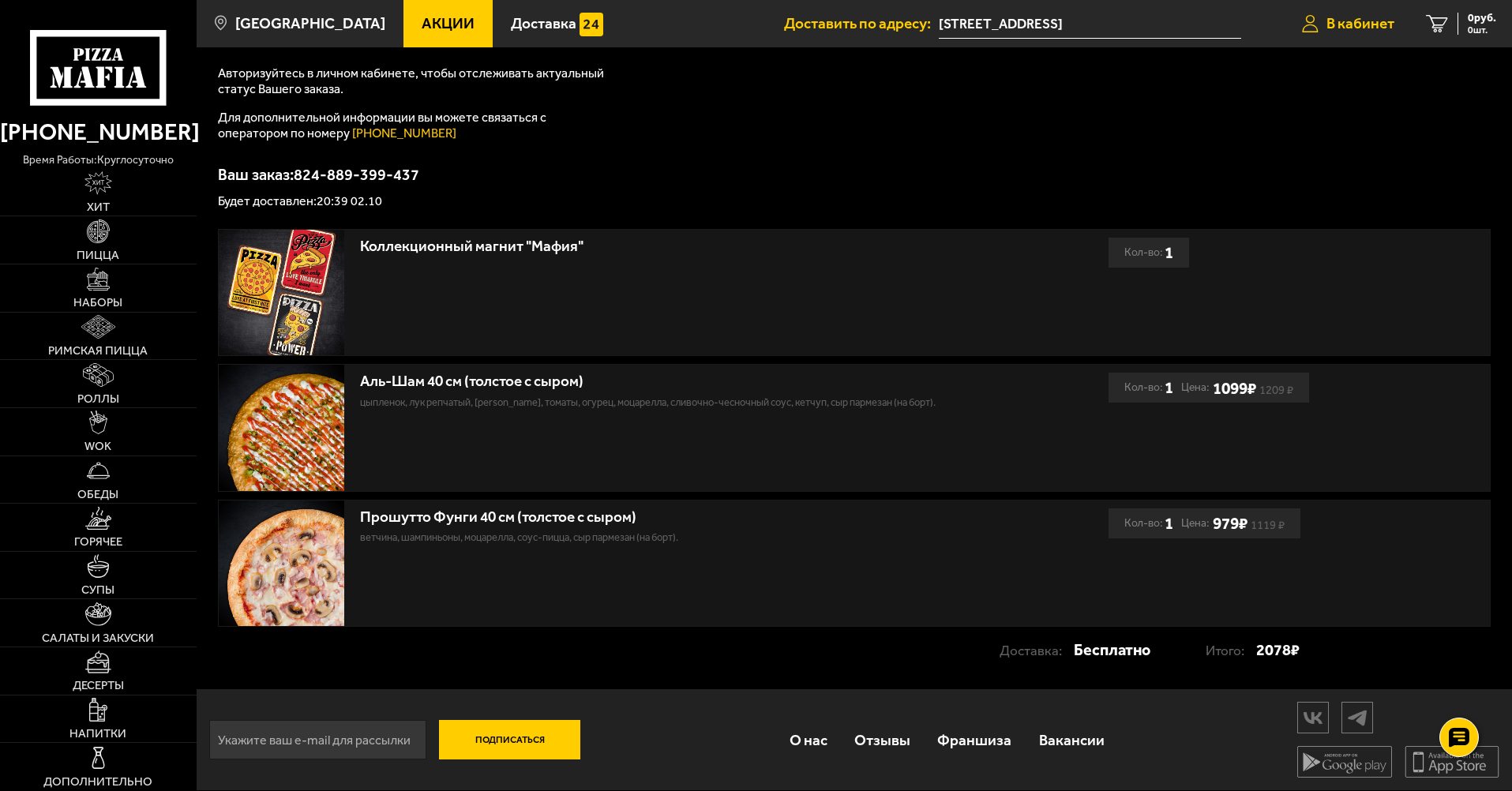
click at [1337, 20] on span "В кабинет" at bounding box center [1361, 24] width 68 height 15
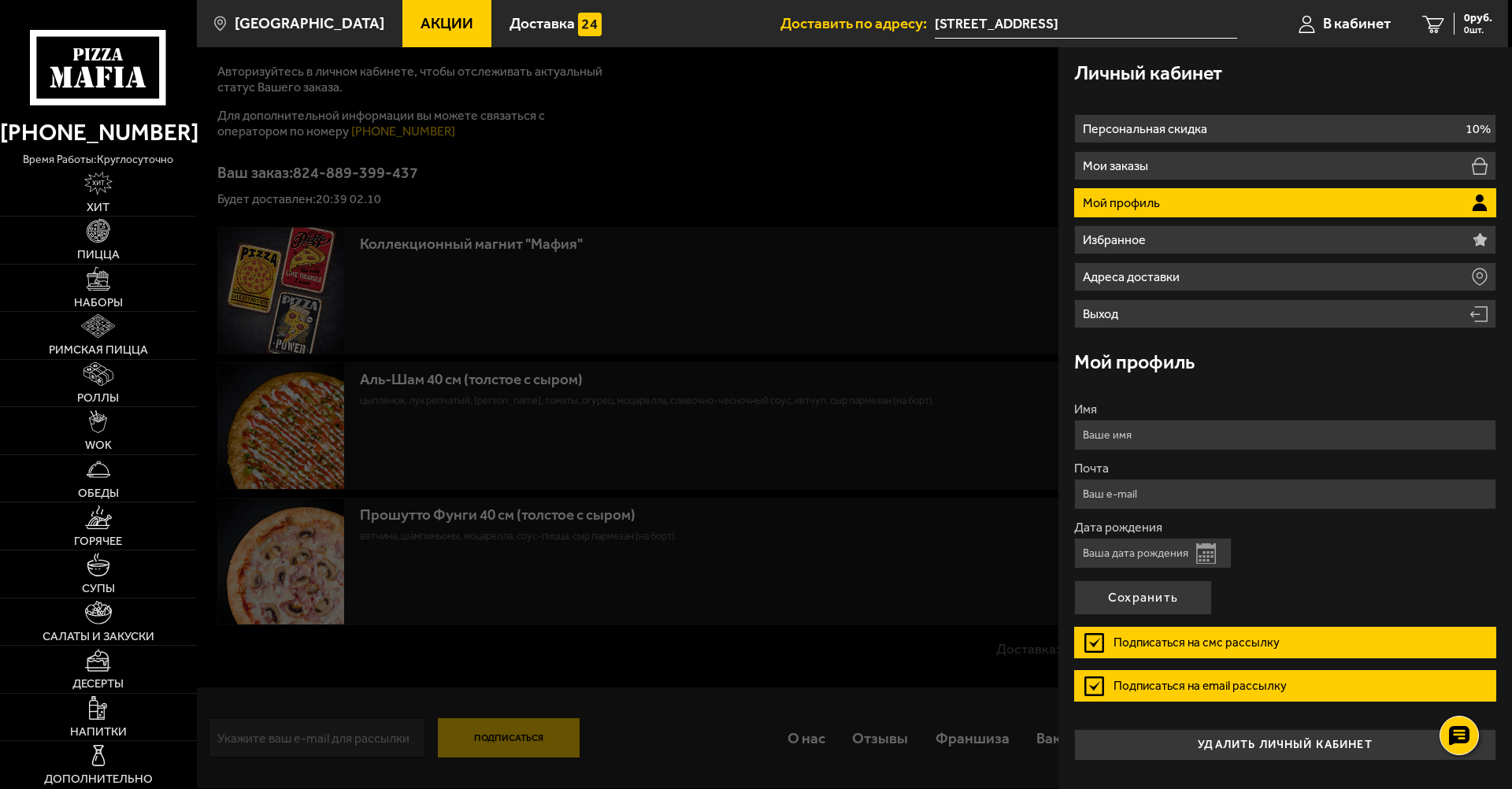
click at [891, 285] on div at bounding box center [953, 442] width 1512 height 789
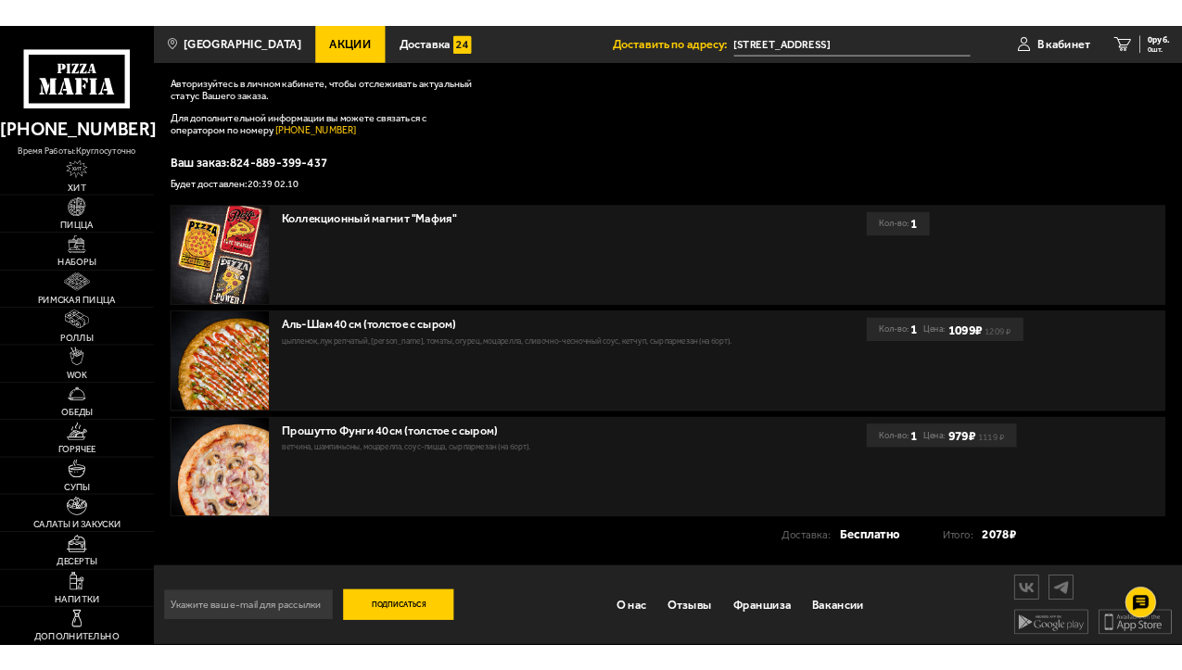
scroll to position [0, 0]
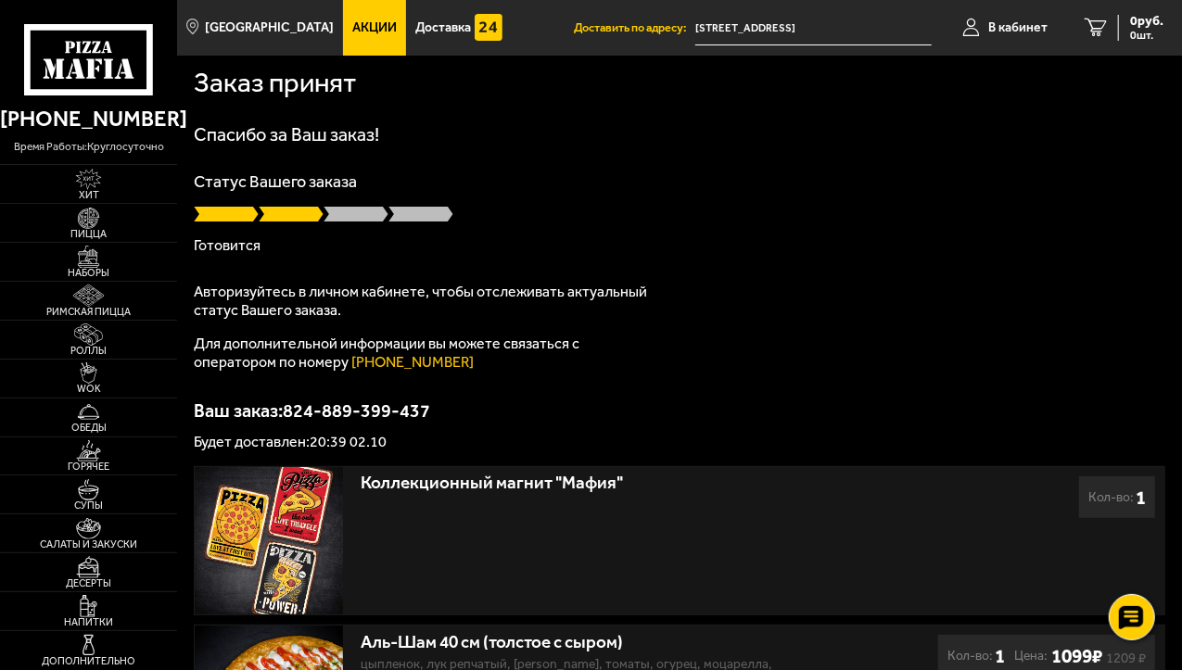
click at [298, 139] on h1 "Спасибо за Ваш заказ!" at bounding box center [680, 134] width 972 height 19
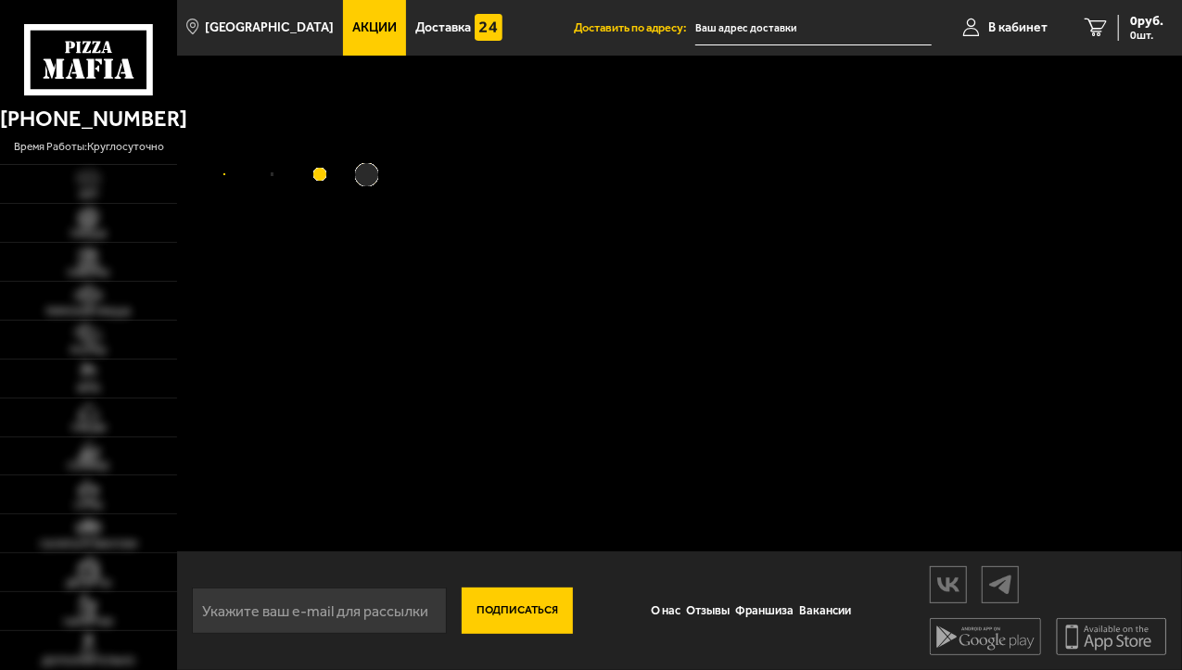
type input "[STREET_ADDRESS]"
